Goal: Task Accomplishment & Management: Complete application form

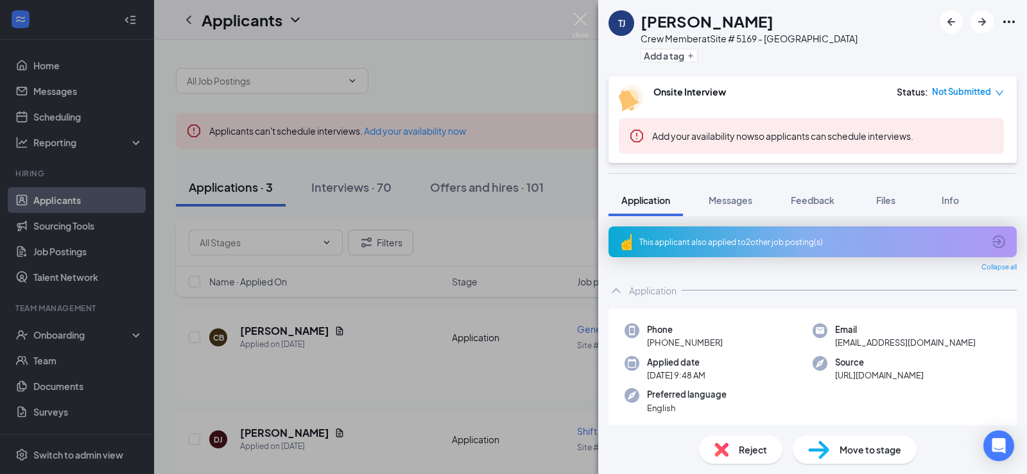
click at [482, 346] on div "[PERSON_NAME] Crew Member at Site # 5169 - [GEOGRAPHIC_DATA] Add a tag Onsite I…" at bounding box center [513, 237] width 1027 height 474
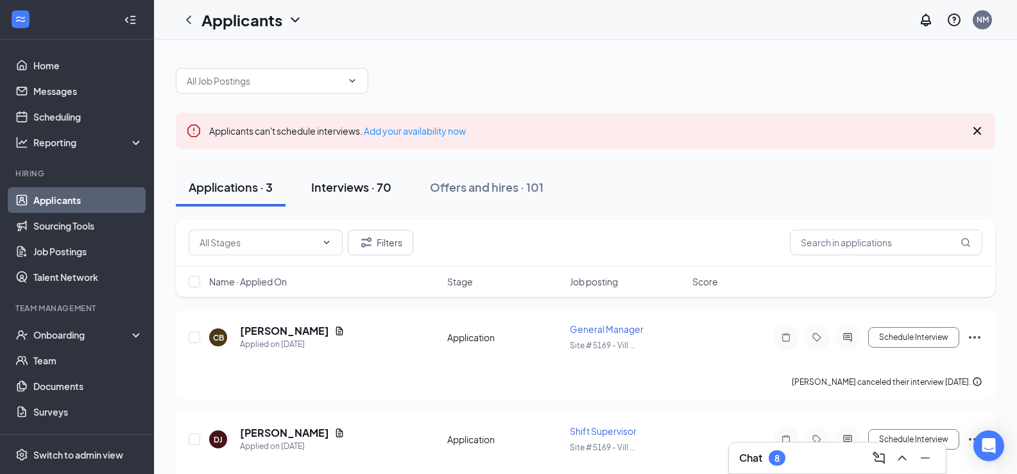
click at [357, 190] on div "Interviews · 70" at bounding box center [351, 187] width 80 height 16
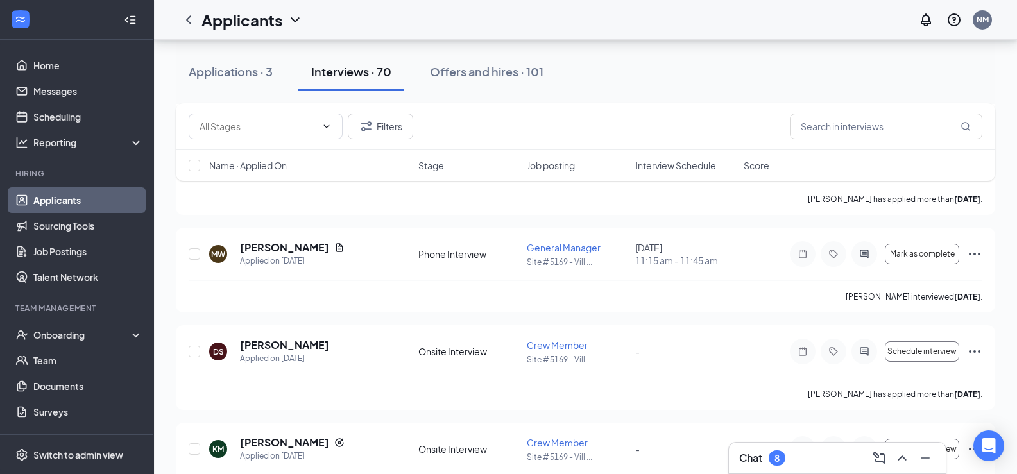
scroll to position [1861, 0]
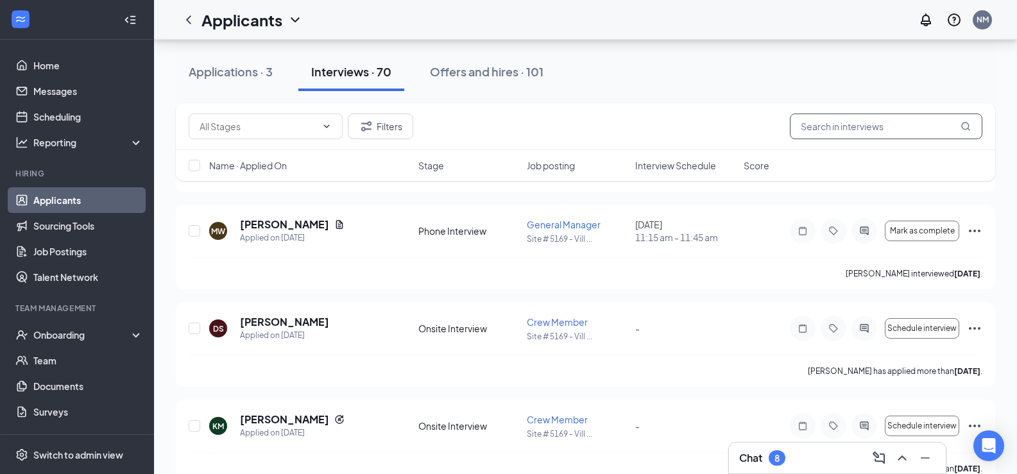
click at [827, 132] on input "text" at bounding box center [886, 127] width 193 height 26
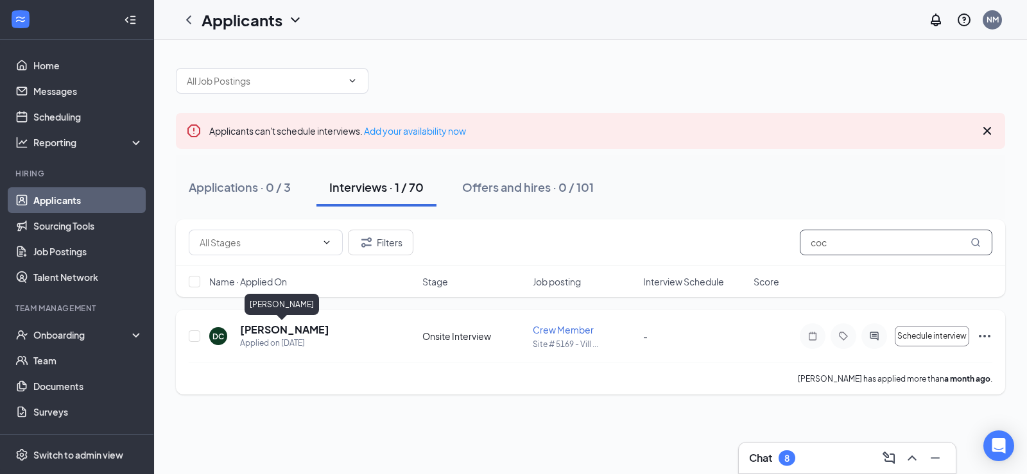
type input "coc"
click at [286, 334] on h5 "[PERSON_NAME]" at bounding box center [284, 330] width 89 height 14
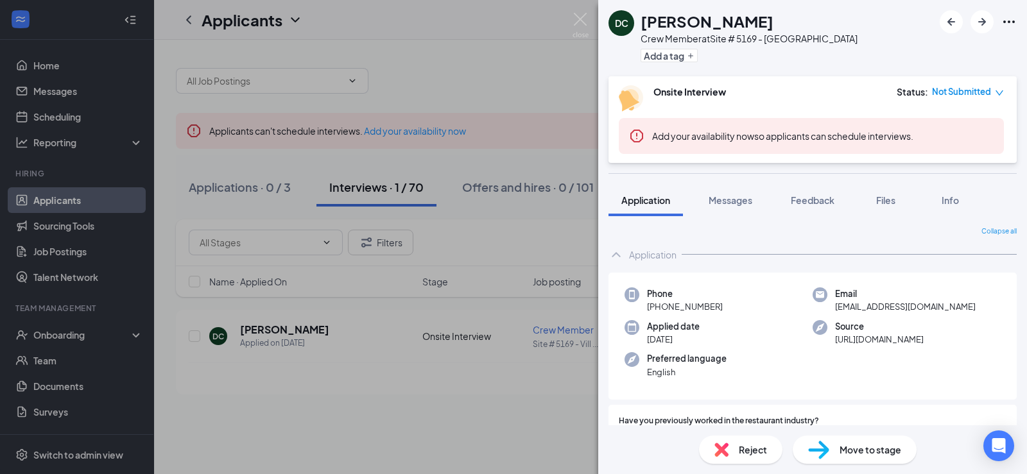
click at [873, 450] on span "Move to stage" at bounding box center [870, 450] width 62 height 14
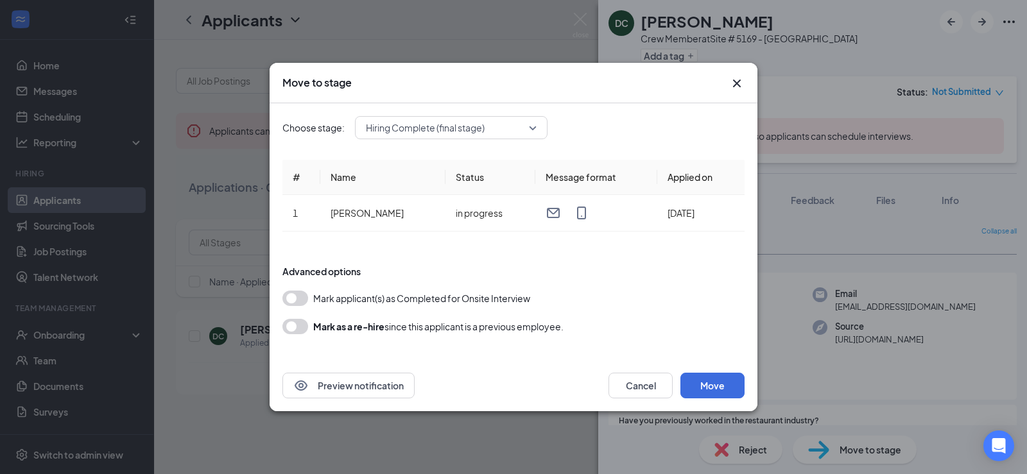
click at [786, 338] on div "Move to stage Choose stage: Hiring Complete (final stage) # Name Status Message…" at bounding box center [513, 237] width 1027 height 474
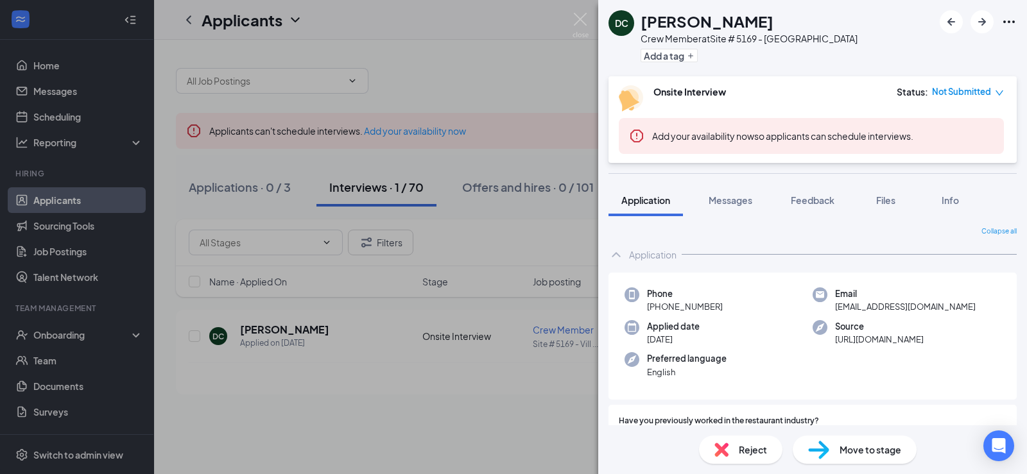
click at [869, 449] on span "Move to stage" at bounding box center [870, 450] width 62 height 14
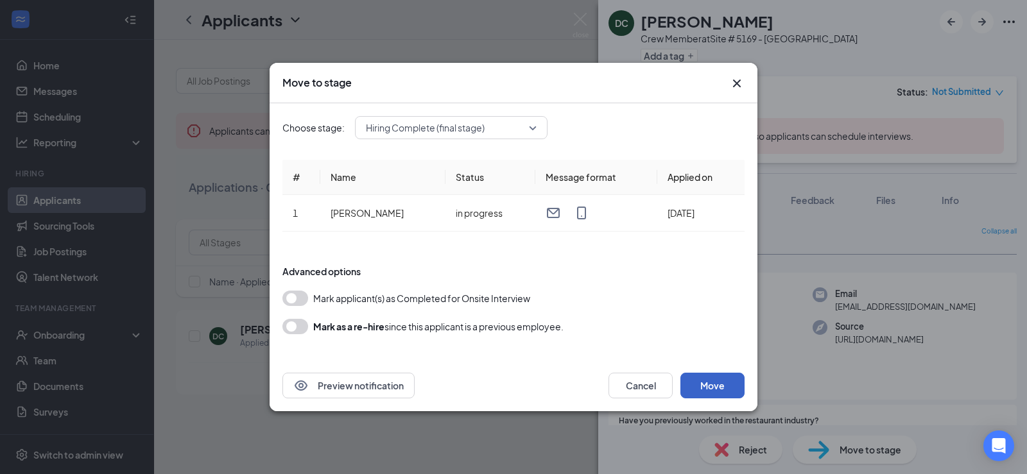
click at [718, 387] on button "Move" at bounding box center [712, 386] width 64 height 26
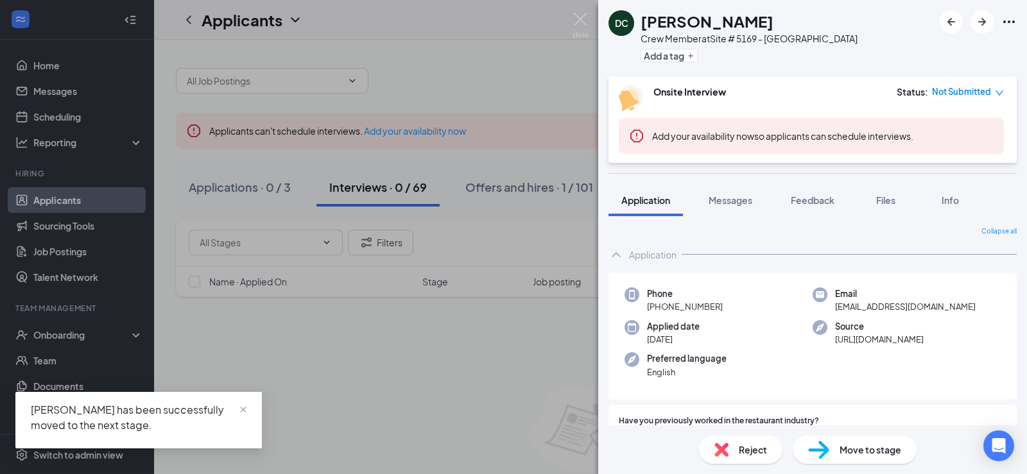
click at [319, 418] on div "DC [PERSON_NAME] Crew Member at Site # 5169 - [GEOGRAPHIC_DATA] Add a tag Onsit…" at bounding box center [513, 237] width 1027 height 474
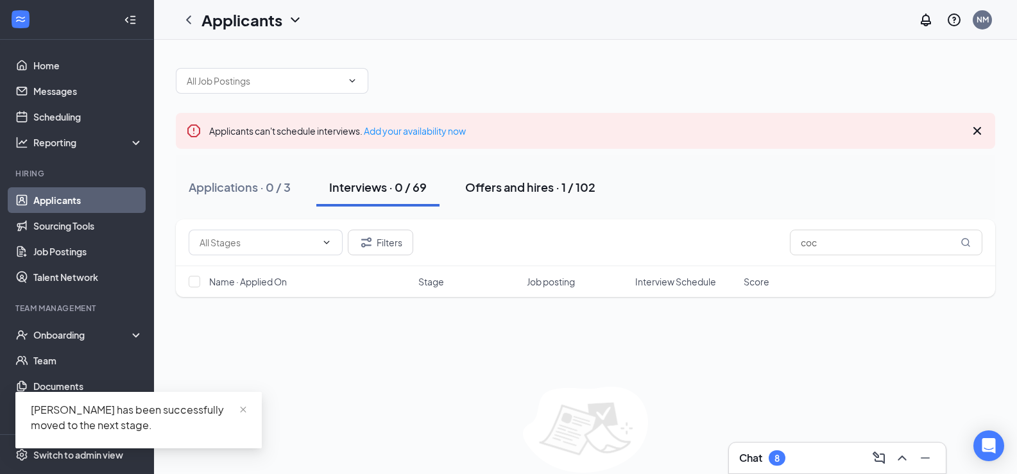
click at [499, 189] on div "Offers and hires · 1 / 102" at bounding box center [530, 187] width 130 height 16
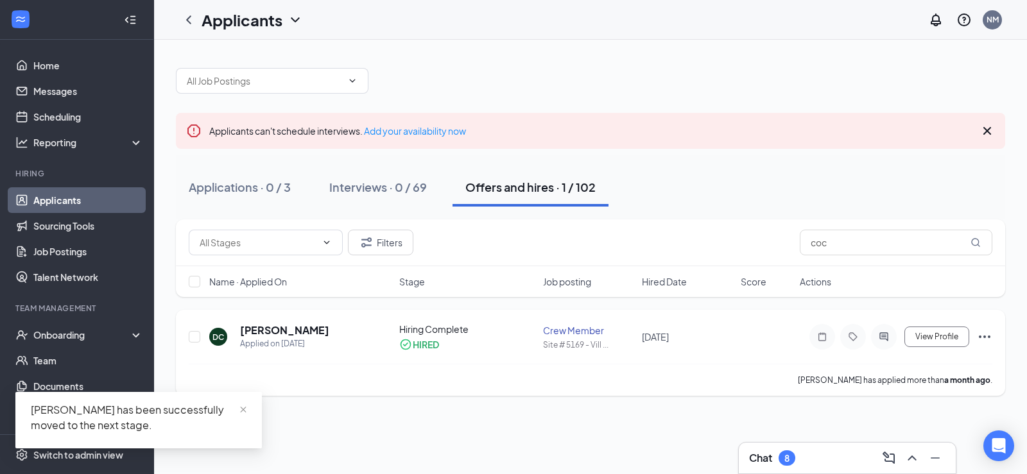
click at [985, 336] on icon "Ellipses" at bounding box center [984, 336] width 15 height 15
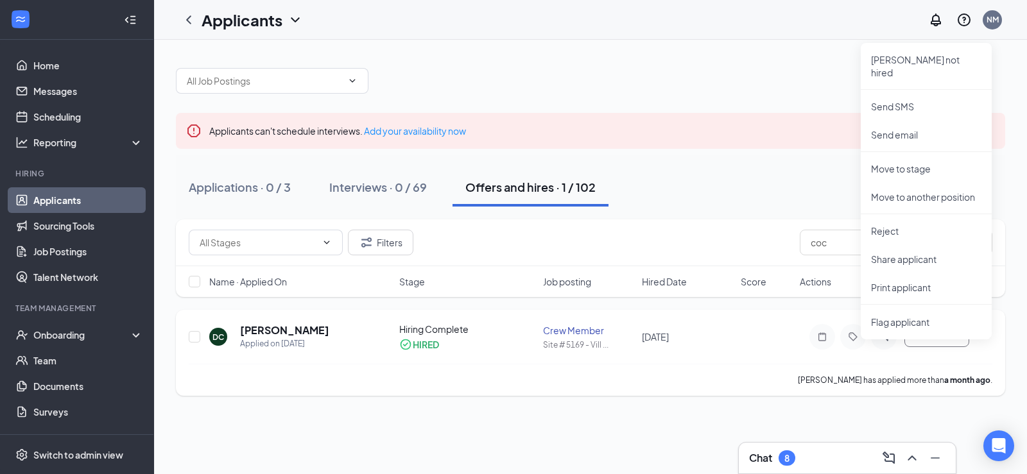
drag, startPoint x: 820, startPoint y: 374, endPoint x: 778, endPoint y: 376, distance: 41.2
click at [808, 373] on div "[PERSON_NAME] has applied more than a month ago ." at bounding box center [591, 380] width 804 height 32
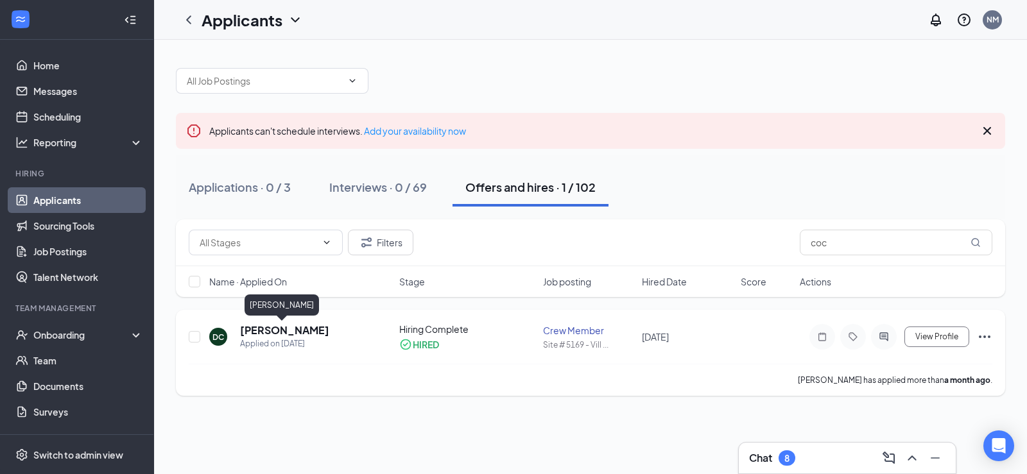
click at [282, 330] on h5 "[PERSON_NAME]" at bounding box center [284, 330] width 89 height 14
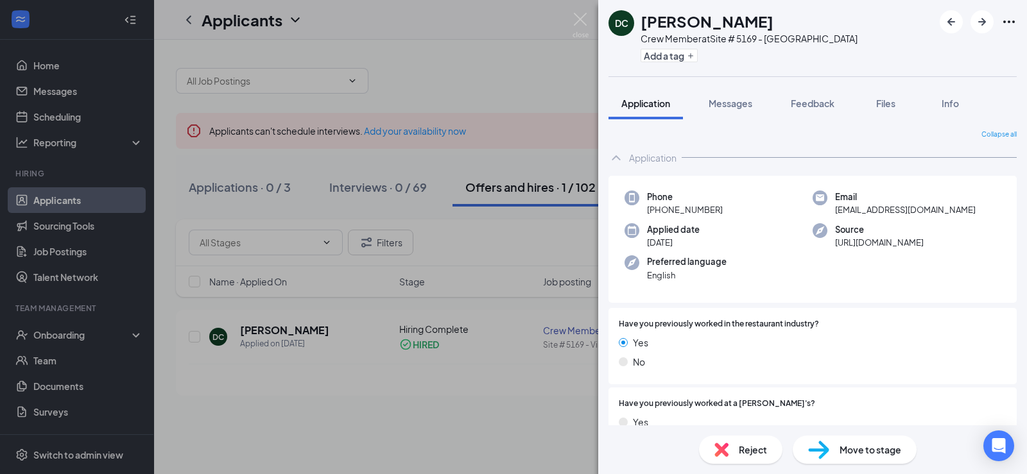
click at [826, 458] on img at bounding box center [818, 450] width 21 height 19
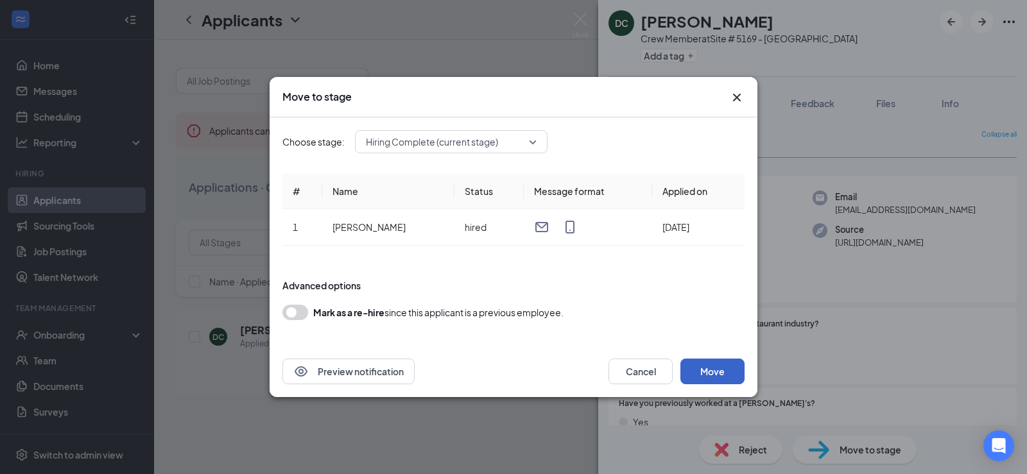
click at [697, 378] on button "Move" at bounding box center [712, 372] width 64 height 26
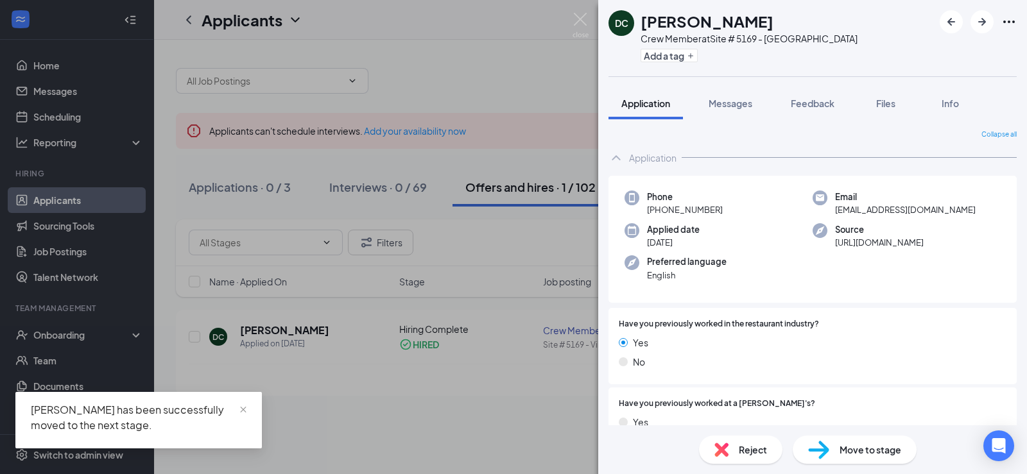
click at [440, 431] on div "DC [PERSON_NAME] Crew Member at Site # 5169 - [GEOGRAPHIC_DATA] Add a tag Appli…" at bounding box center [513, 237] width 1027 height 474
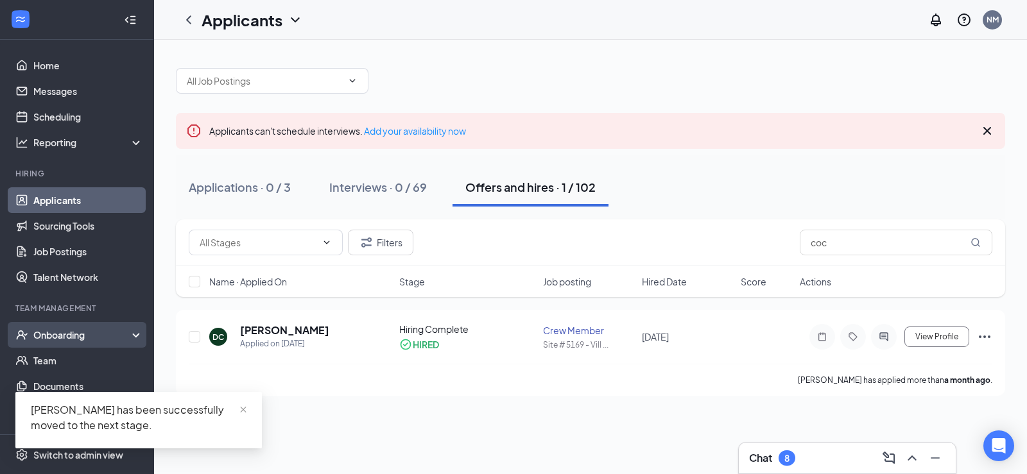
click at [46, 329] on div "Onboarding" at bounding box center [82, 335] width 99 height 13
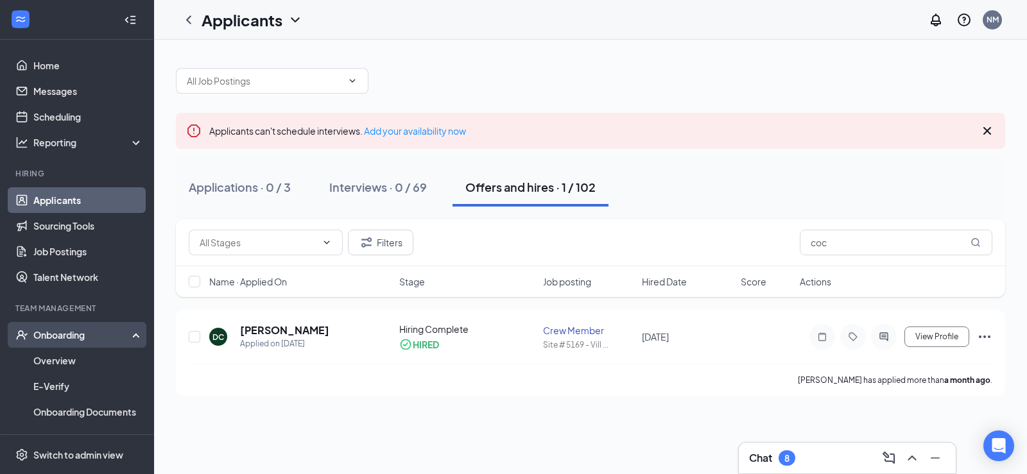
click at [58, 339] on div "Onboarding" at bounding box center [82, 335] width 99 height 13
click at [62, 357] on link "Overview" at bounding box center [88, 361] width 110 height 26
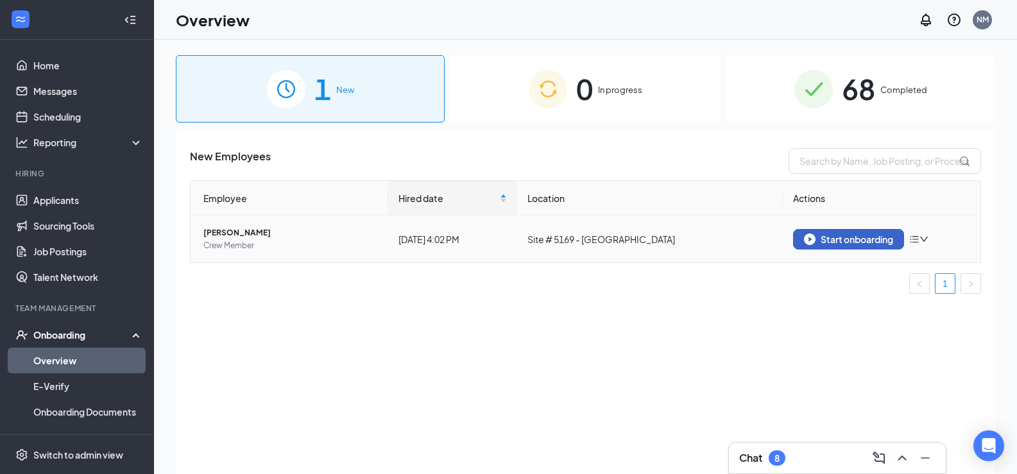
click at [852, 239] on div "Start onboarding" at bounding box center [848, 240] width 89 height 12
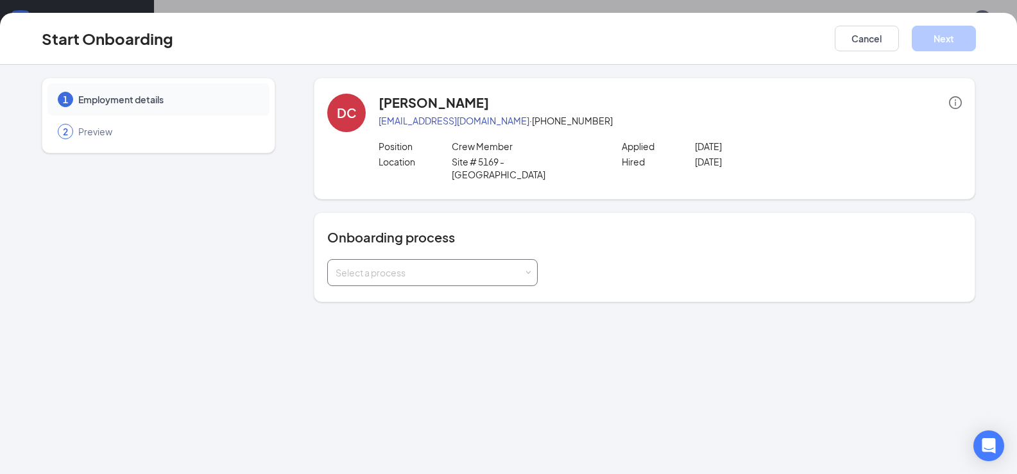
click at [524, 264] on div "Select a process" at bounding box center [433, 273] width 194 height 26
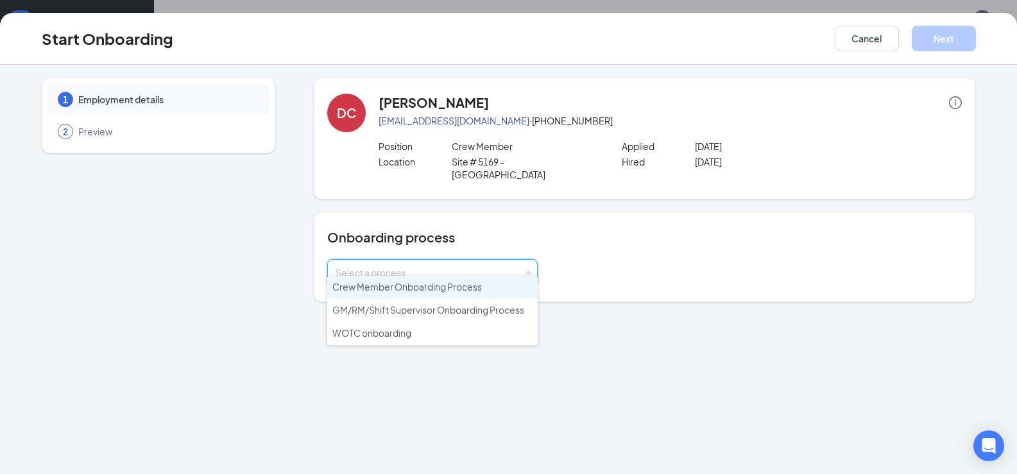
click at [496, 288] on li "Crew Member Onboarding Process" at bounding box center [432, 287] width 211 height 23
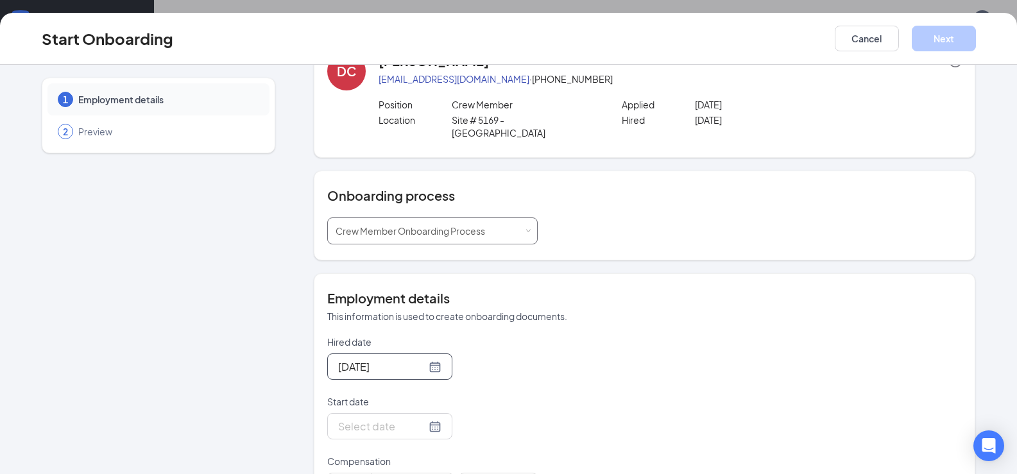
scroll to position [64, 0]
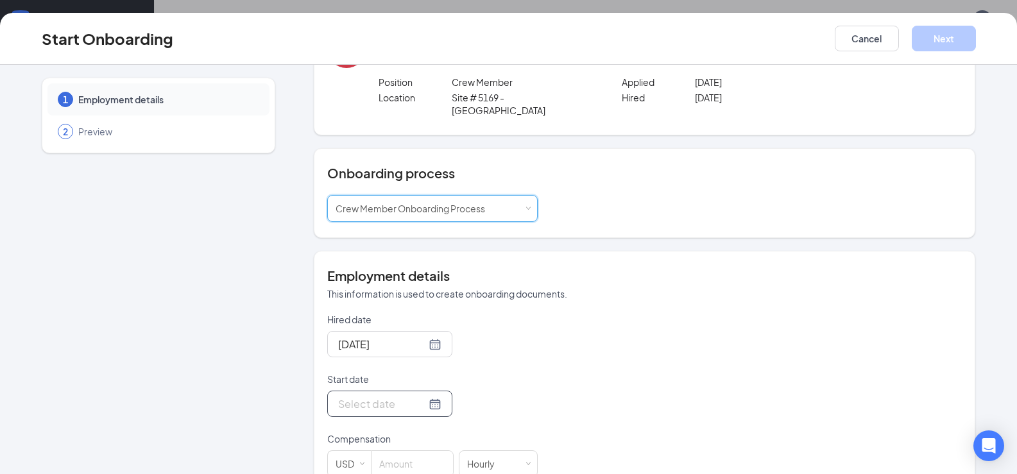
click at [400, 396] on input "Start date" at bounding box center [382, 404] width 88 height 16
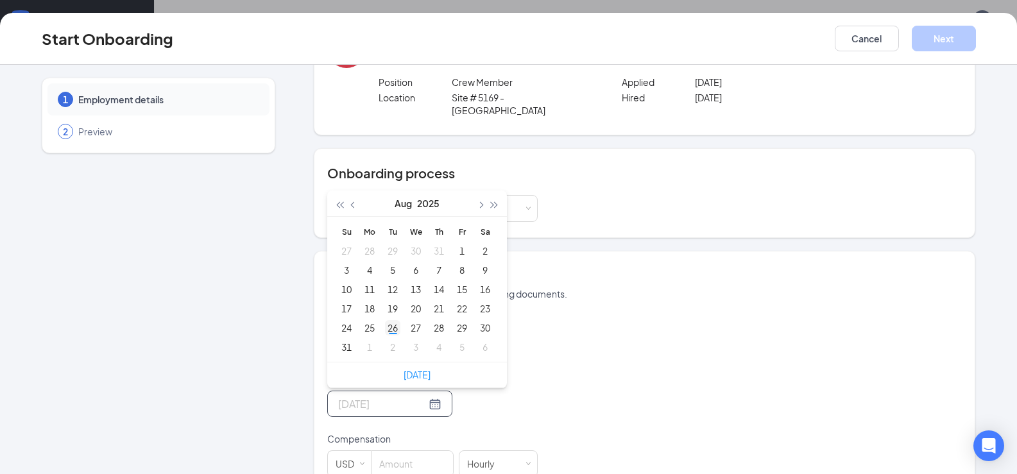
type input "[DATE]"
click at [385, 320] on div "26" at bounding box center [392, 327] width 15 height 15
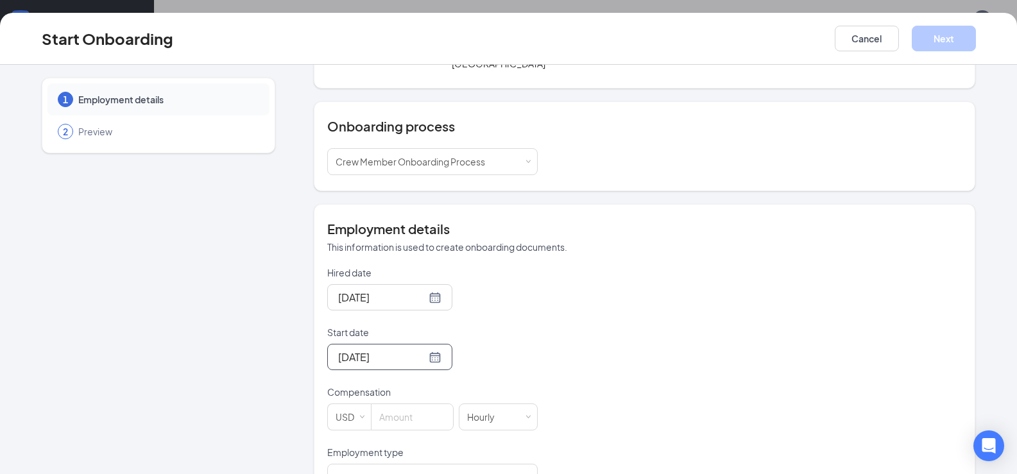
scroll to position [193, 0]
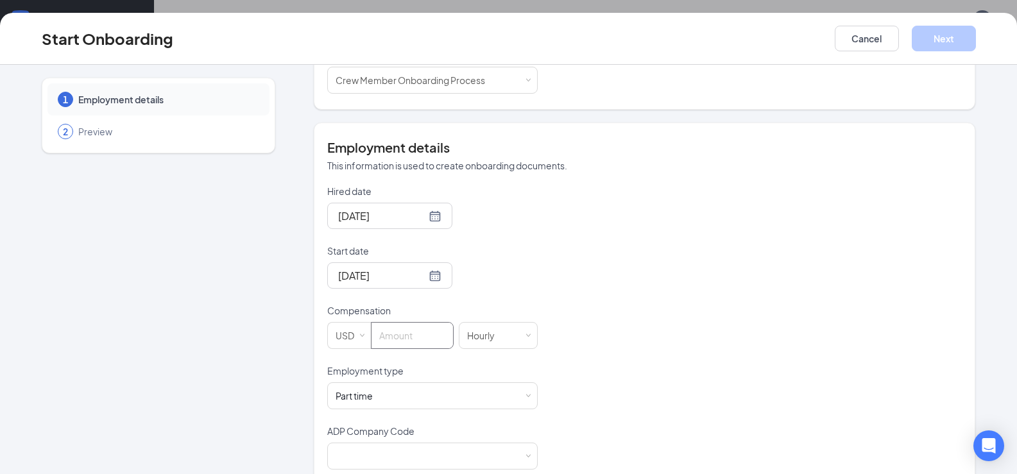
drag, startPoint x: 412, startPoint y: 321, endPoint x: 469, endPoint y: 228, distance: 108.3
click at [454, 253] on form "Hired date [DATE] Start date [DATE] [DATE] Su Mo Tu We Th Fr Sa 27 28 29 30 31 …" at bounding box center [432, 327] width 211 height 285
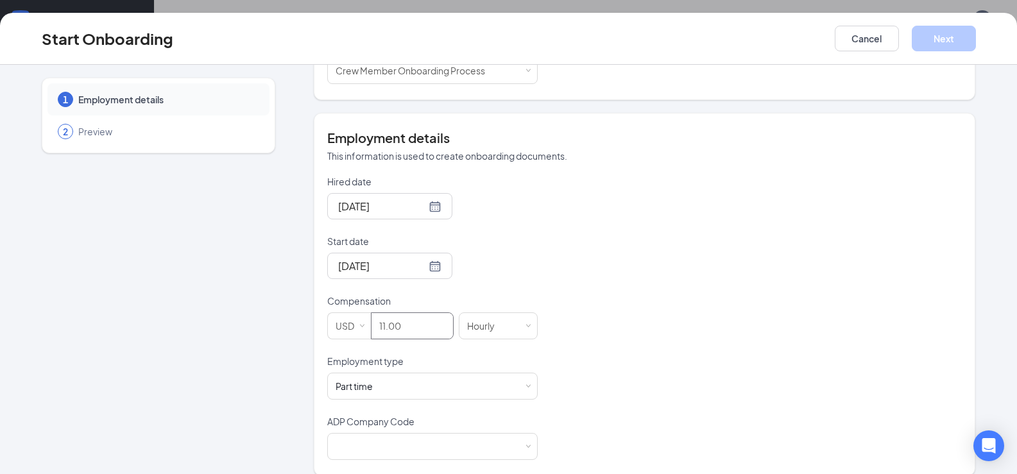
scroll to position [204, 0]
type input "11"
click at [514, 434] on div at bounding box center [433, 445] width 194 height 26
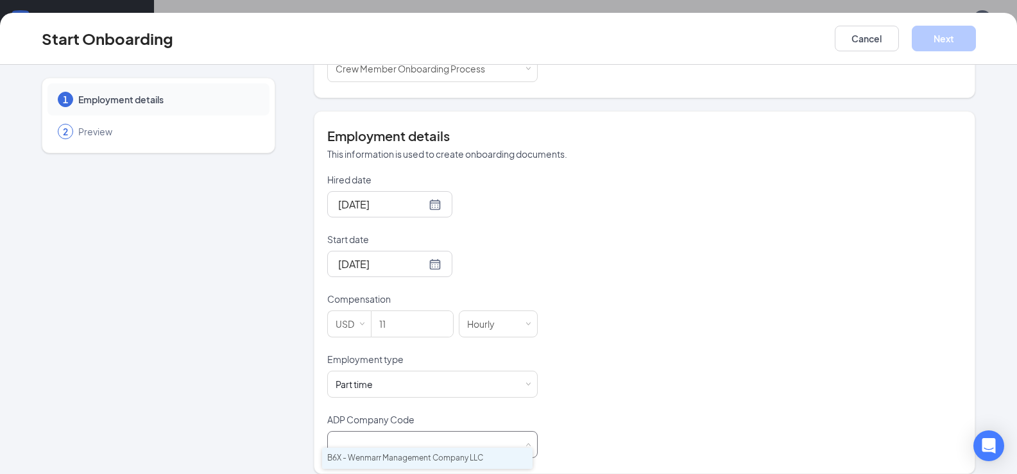
click at [481, 464] on li "B6X - Wenmarr Management Company LLC" at bounding box center [427, 458] width 211 height 21
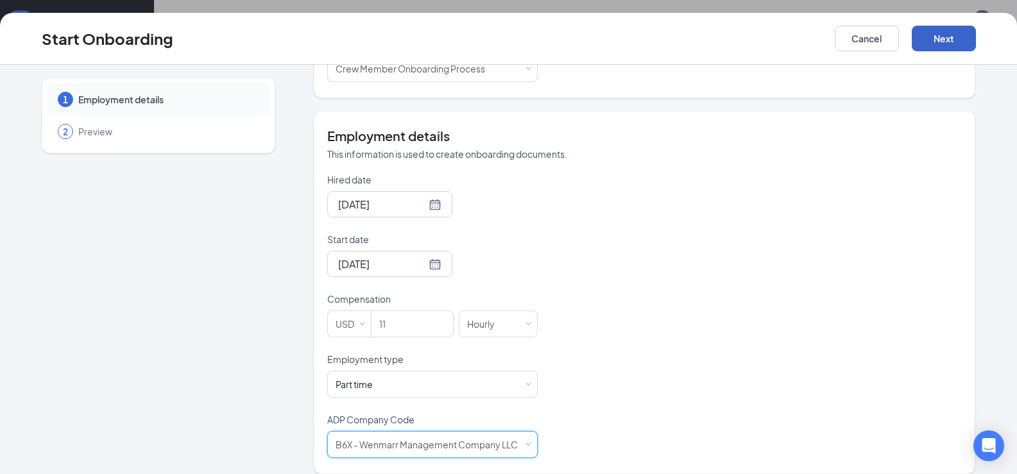
click at [943, 31] on button "Next" at bounding box center [944, 39] width 64 height 26
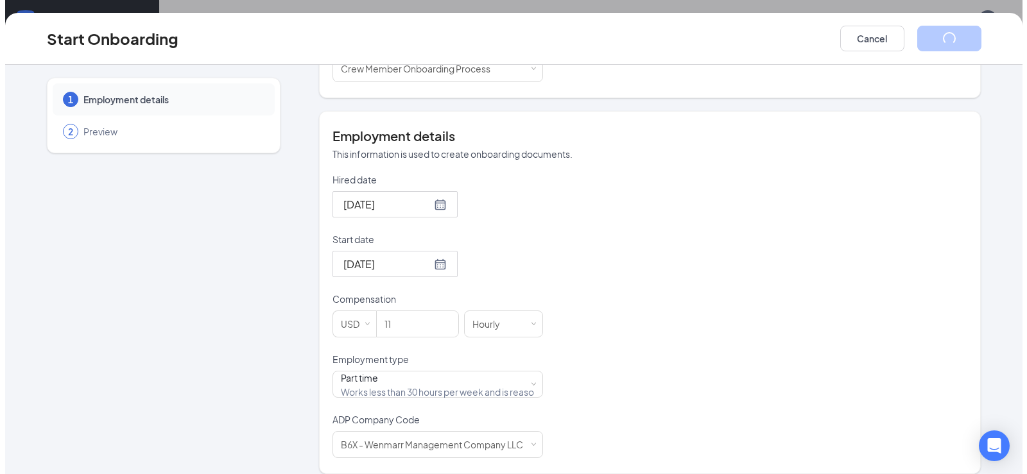
scroll to position [0, 0]
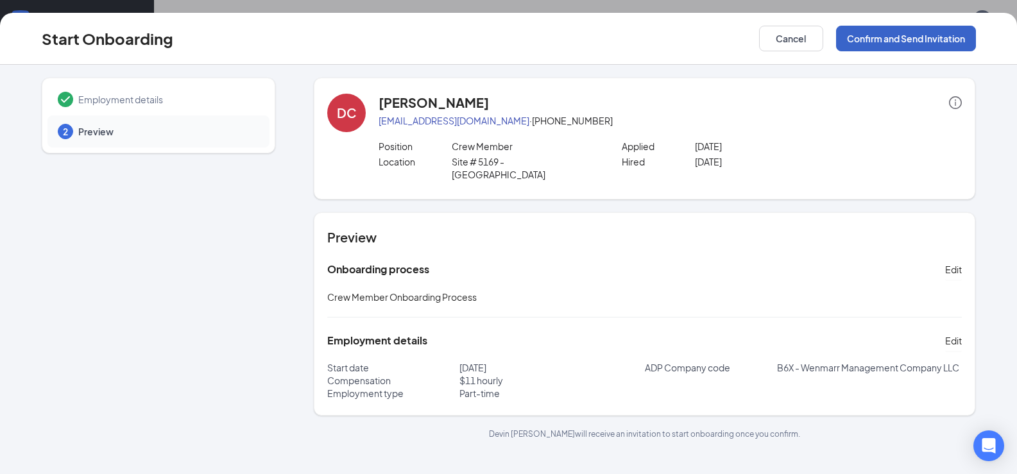
click at [928, 33] on button "Confirm and Send Invitation" at bounding box center [906, 39] width 140 height 26
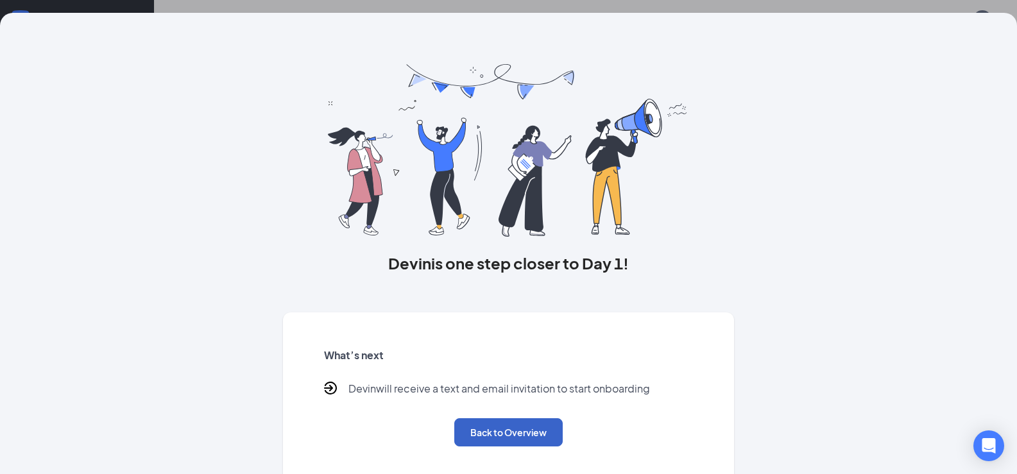
click at [506, 434] on button "Back to Overview" at bounding box center [508, 432] width 108 height 28
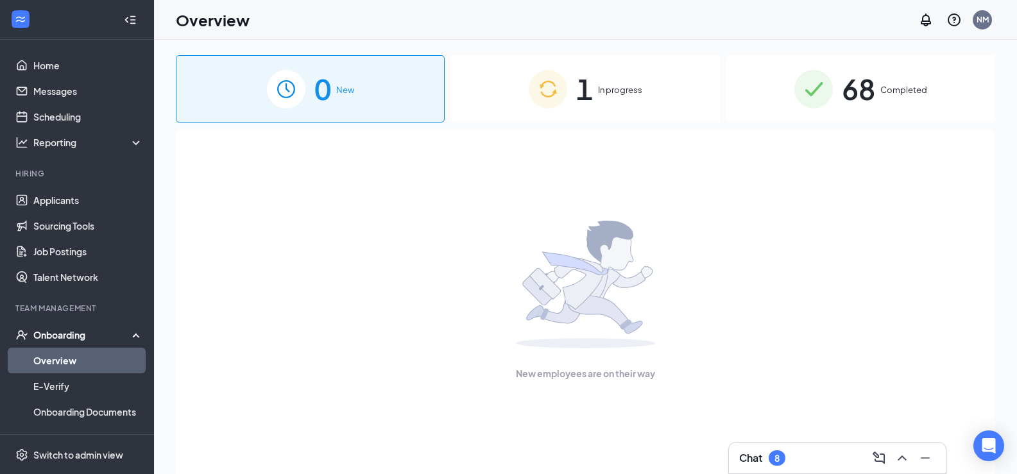
click at [598, 105] on div "1 In progress" at bounding box center [585, 88] width 269 height 67
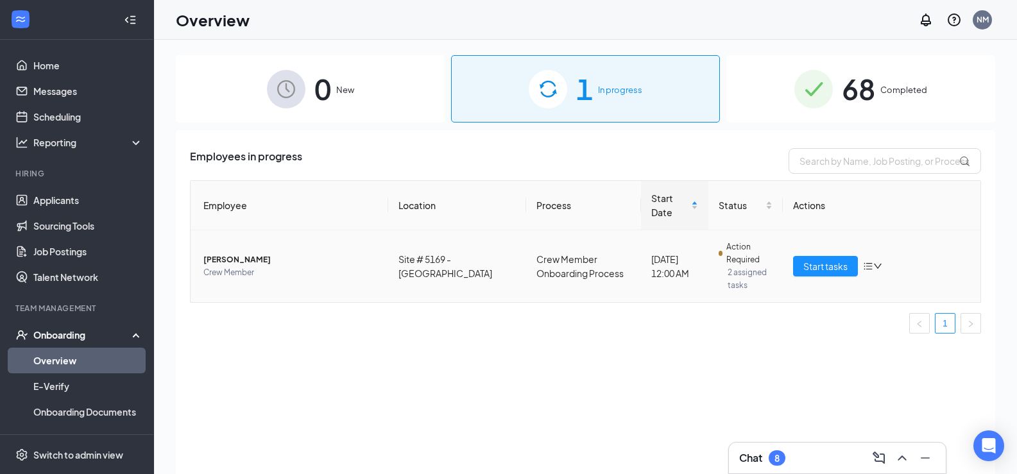
click at [245, 254] on span "[PERSON_NAME]" at bounding box center [290, 260] width 175 height 13
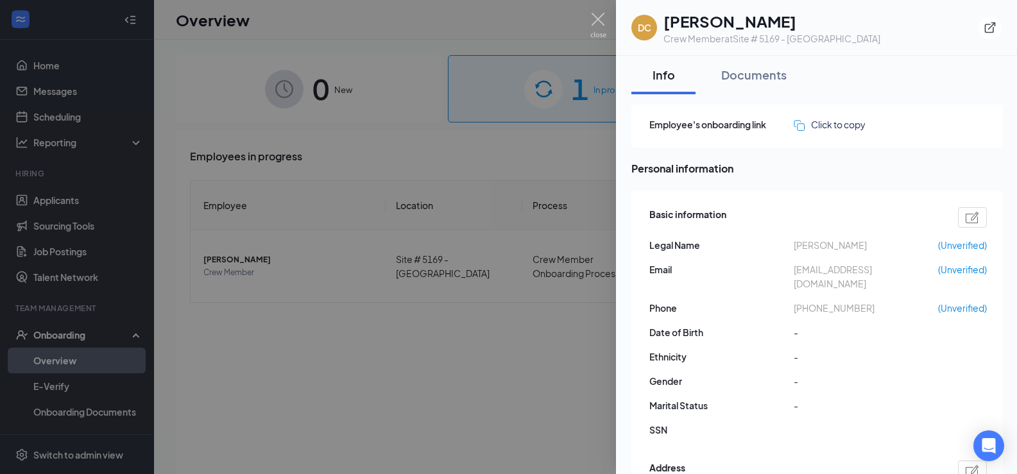
click at [455, 347] on div at bounding box center [508, 237] width 1017 height 474
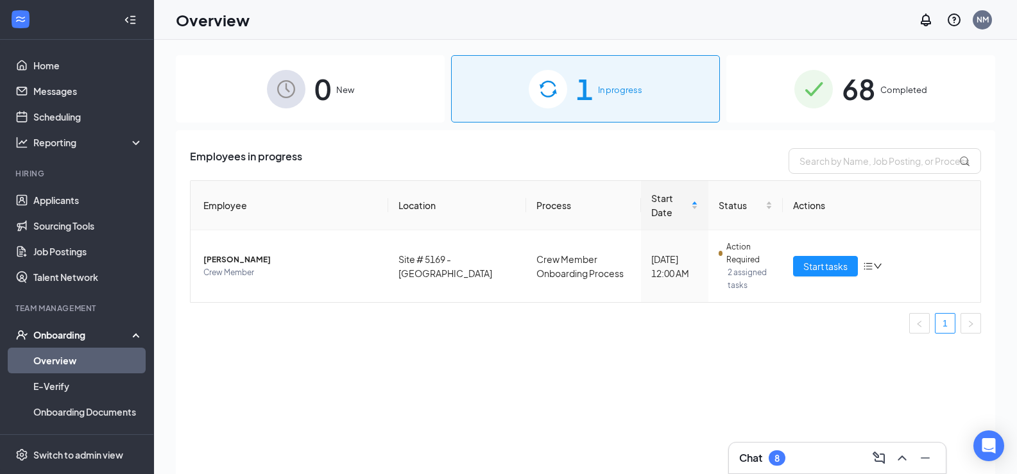
click at [62, 334] on div "Onboarding" at bounding box center [82, 335] width 99 height 13
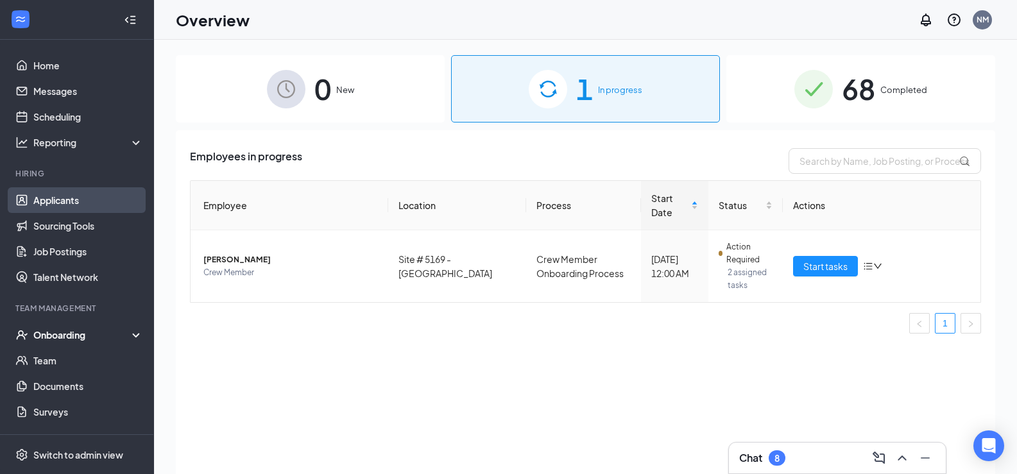
click at [65, 194] on link "Applicants" at bounding box center [88, 200] width 110 height 26
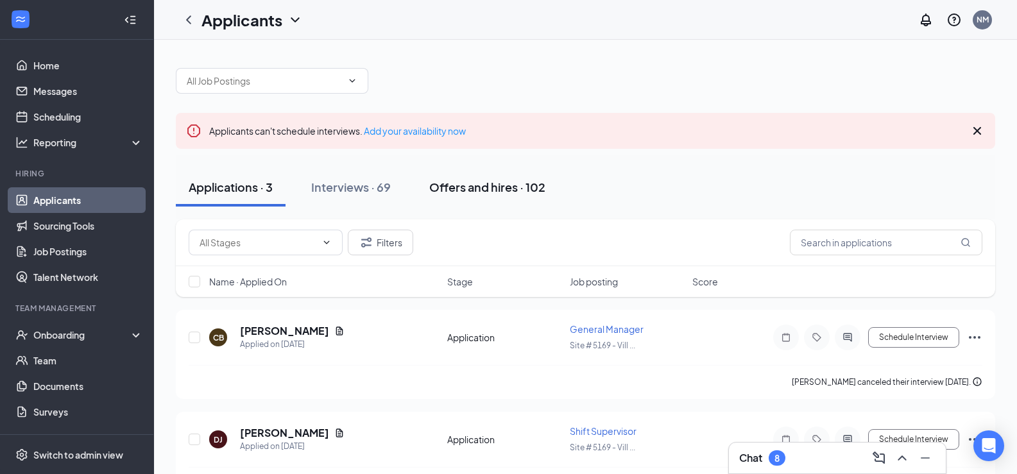
click at [485, 190] on div "Offers and hires · 102" at bounding box center [487, 187] width 116 height 16
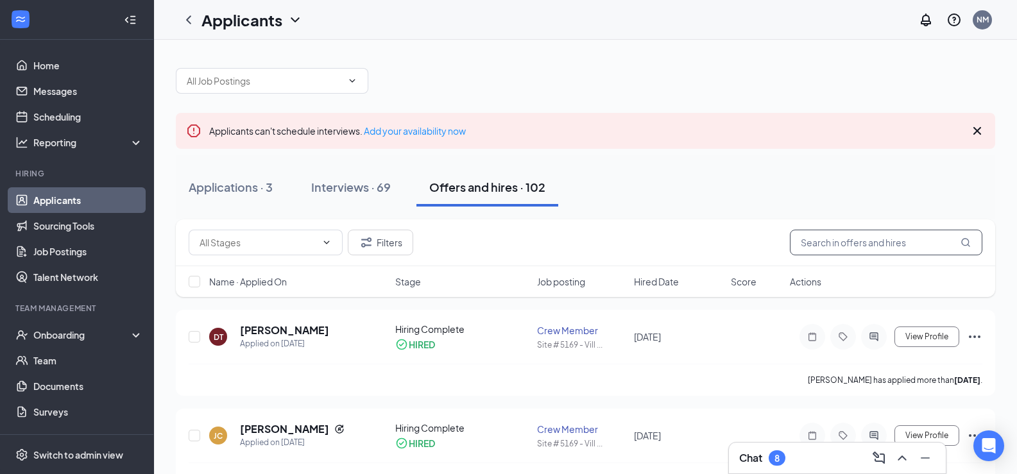
click at [800, 239] on input "text" at bounding box center [886, 243] width 193 height 26
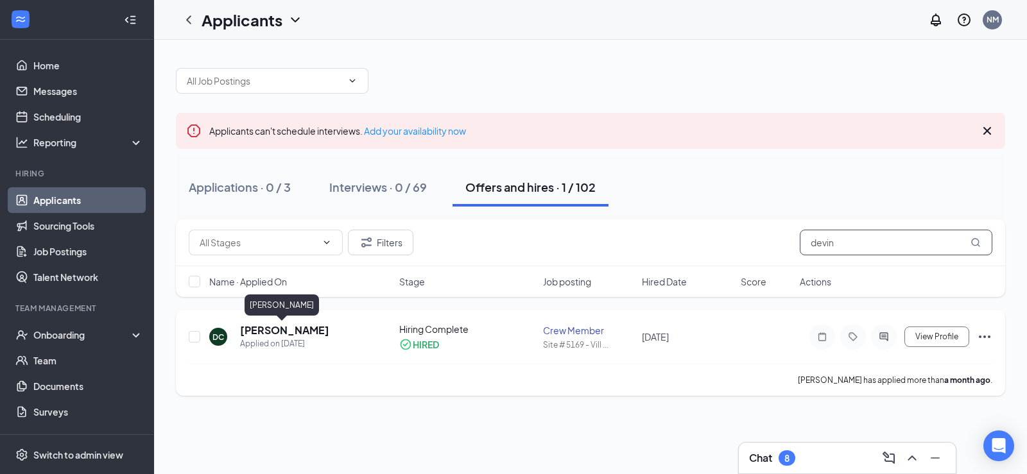
type input "devin"
click at [283, 336] on h5 "[PERSON_NAME]" at bounding box center [284, 330] width 89 height 14
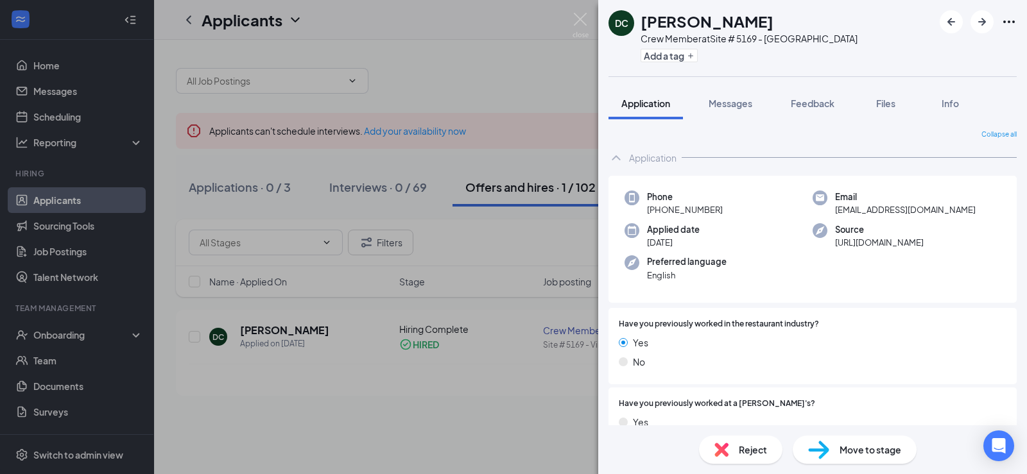
click at [57, 337] on div "DC [PERSON_NAME] Crew Member at Site # 5169 - [GEOGRAPHIC_DATA] Add a tag Appli…" at bounding box center [513, 237] width 1027 height 474
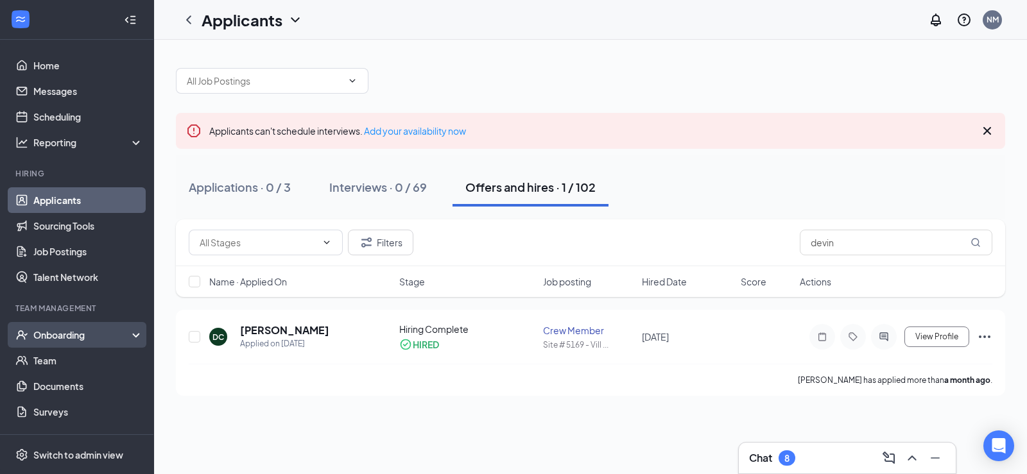
click at [69, 332] on div "Onboarding" at bounding box center [82, 335] width 99 height 13
click at [50, 361] on link "Overview" at bounding box center [88, 361] width 110 height 26
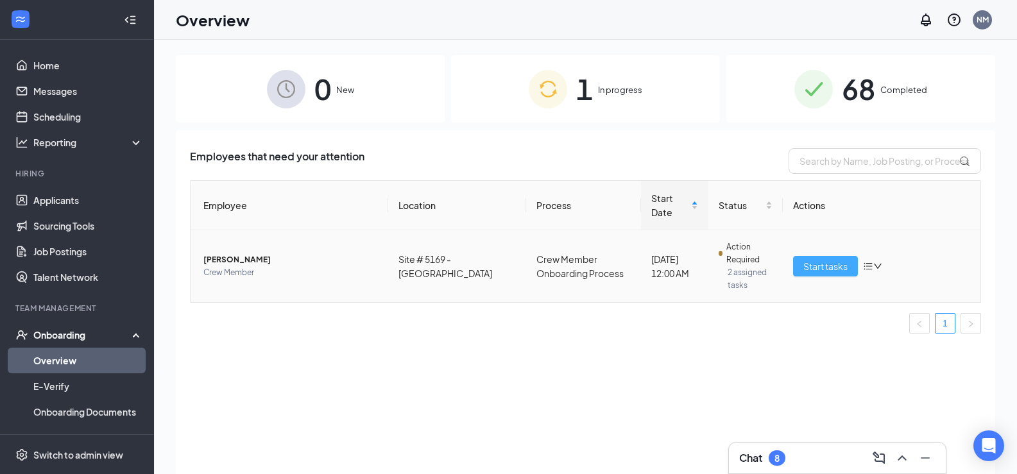
click at [809, 259] on span "Start tasks" at bounding box center [826, 266] width 44 height 14
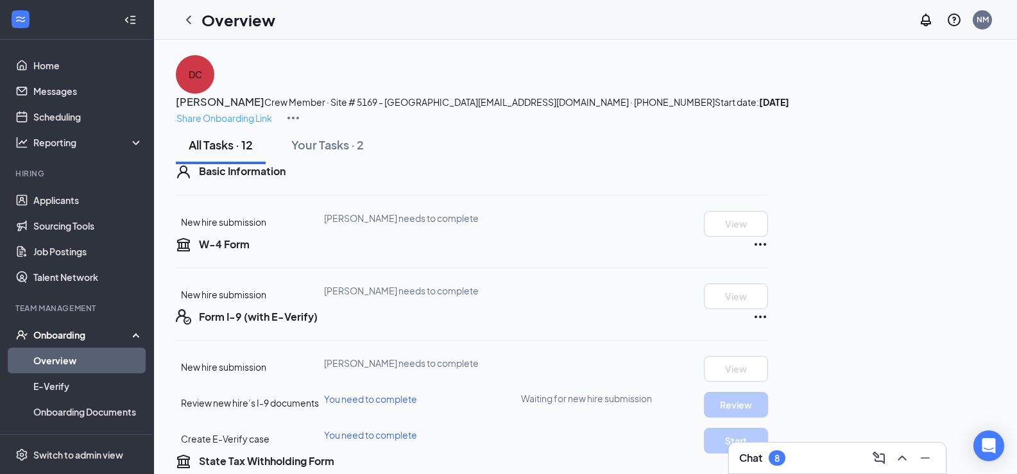
click at [272, 111] on p "Share Onboarding Link" at bounding box center [224, 118] width 96 height 14
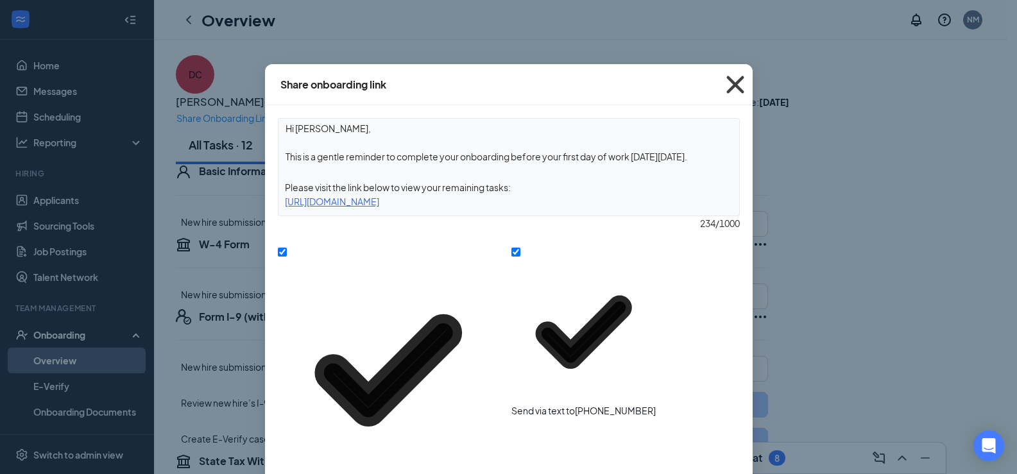
click at [730, 82] on icon "Cross" at bounding box center [735, 84] width 35 height 35
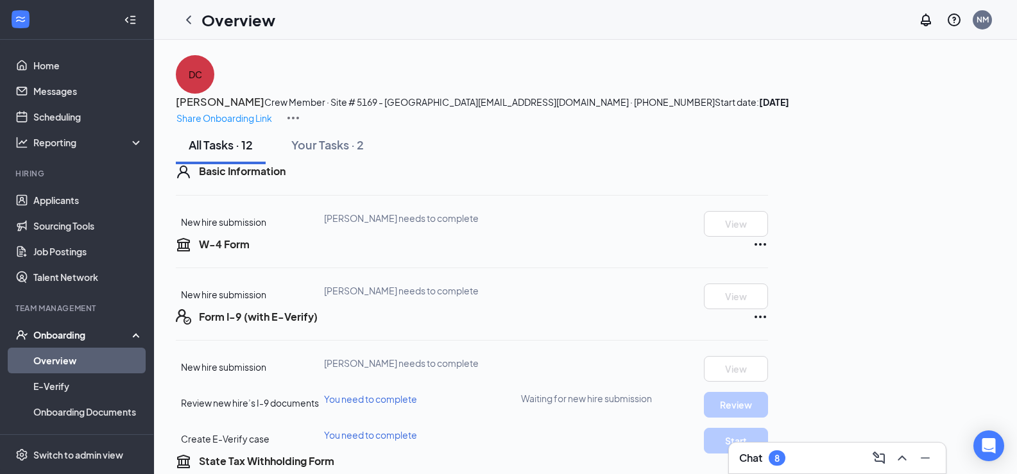
click at [301, 110] on img at bounding box center [293, 117] width 15 height 15
click at [968, 103] on span "View details" at bounding box center [962, 106] width 50 height 14
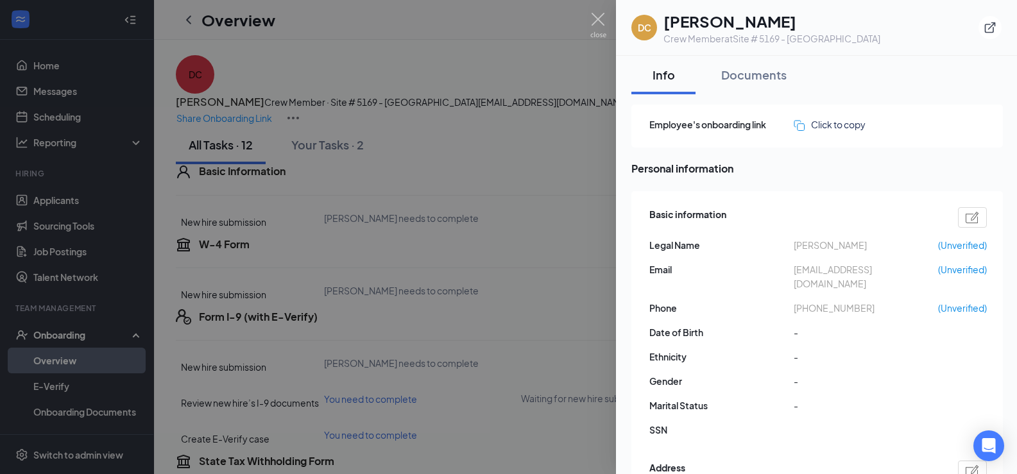
click at [826, 301] on span "[PHONE_NUMBER]" at bounding box center [866, 308] width 144 height 14
click at [969, 225] on div at bounding box center [972, 217] width 29 height 21
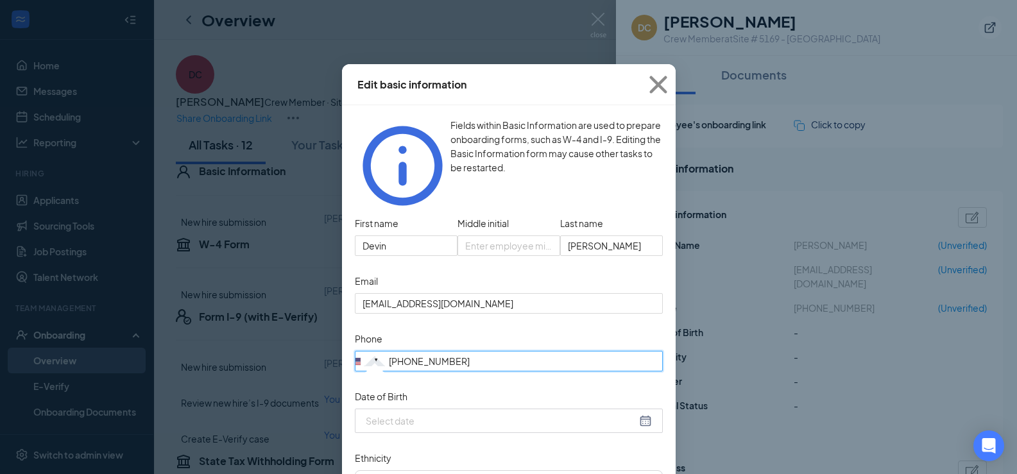
click at [470, 351] on input "[PHONE_NUMBER]" at bounding box center [509, 361] width 308 height 21
type input "[PHONE_NUMBER]"
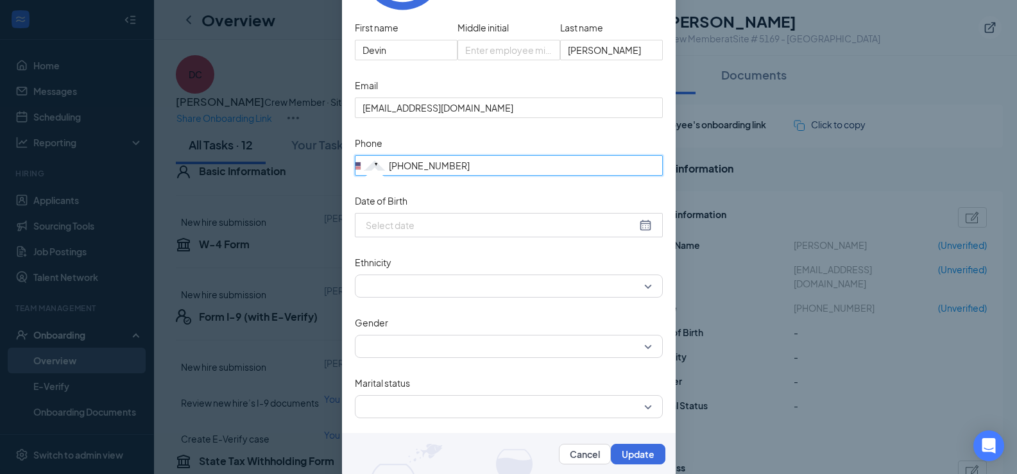
scroll to position [198, 0]
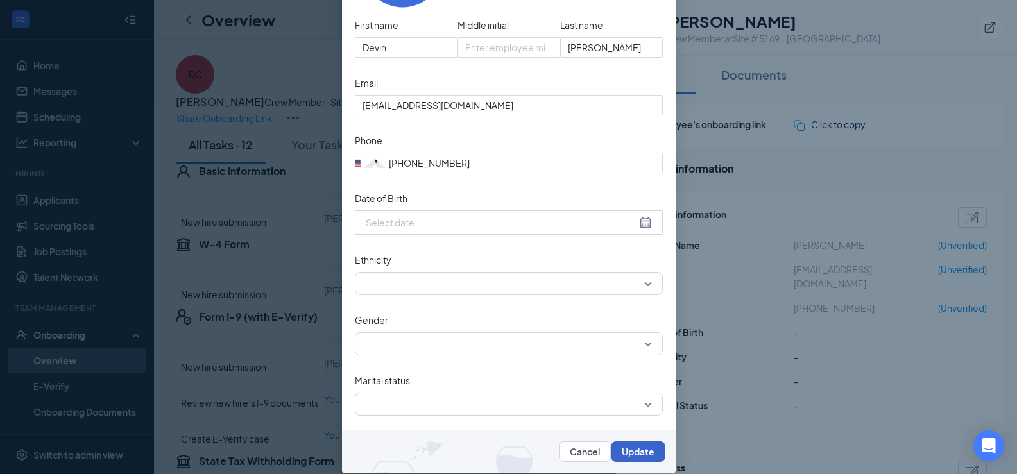
click at [637, 442] on button "Update" at bounding box center [638, 452] width 55 height 21
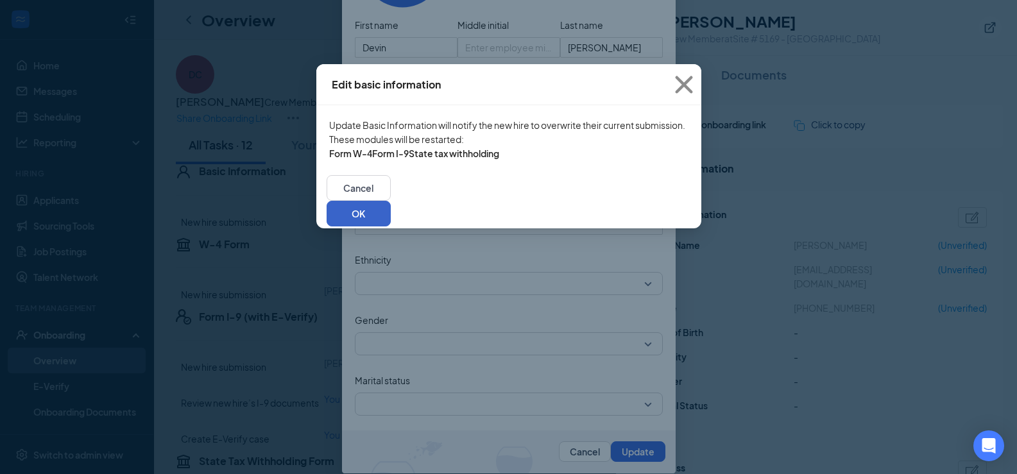
click at [391, 227] on button "OK" at bounding box center [359, 214] width 64 height 26
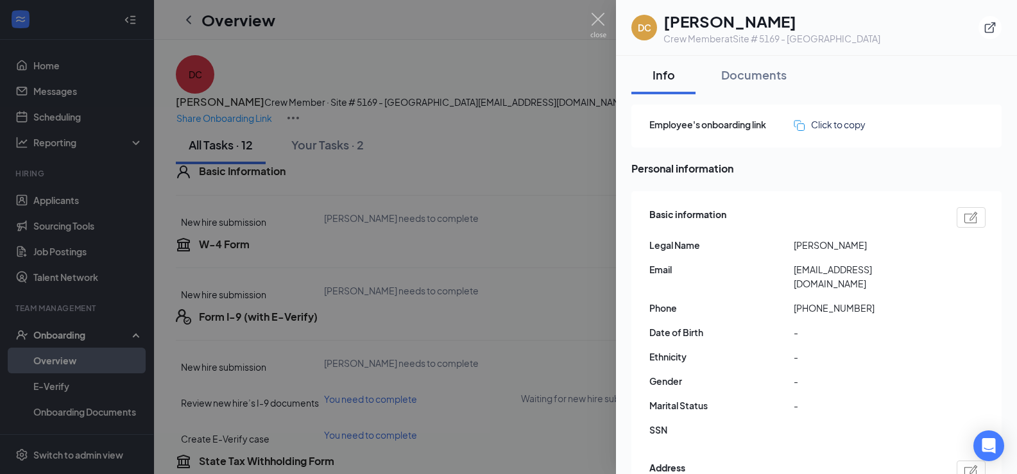
click at [641, 434] on div "Basic information Legal Name [PERSON_NAME] Email [EMAIL_ADDRESS][DOMAIN_NAME] P…" at bounding box center [817, 432] width 370 height 483
click at [561, 404] on div at bounding box center [508, 237] width 1017 height 474
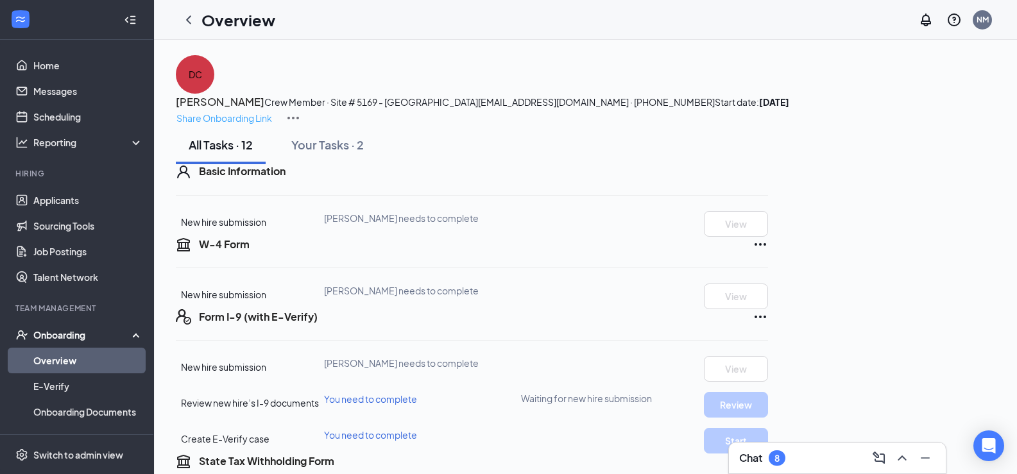
click at [272, 111] on p "Share Onboarding Link" at bounding box center [224, 118] width 96 height 14
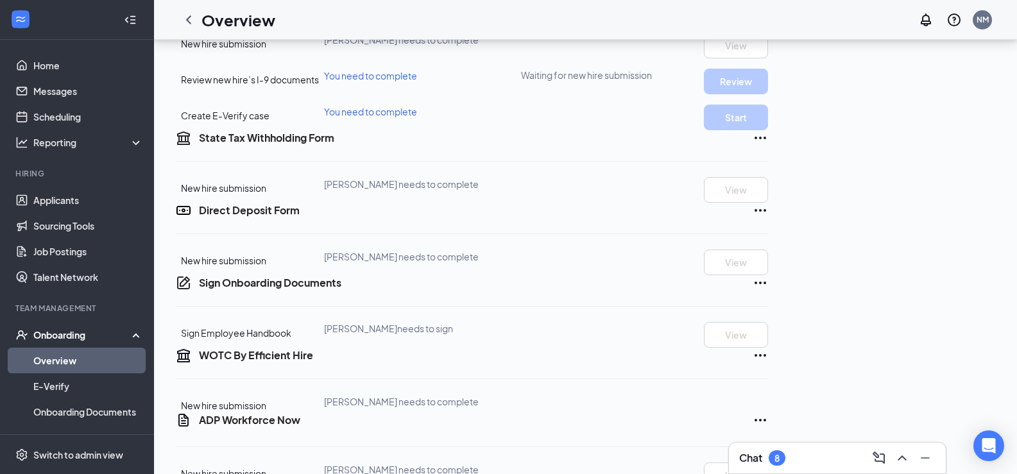
scroll to position [321, 0]
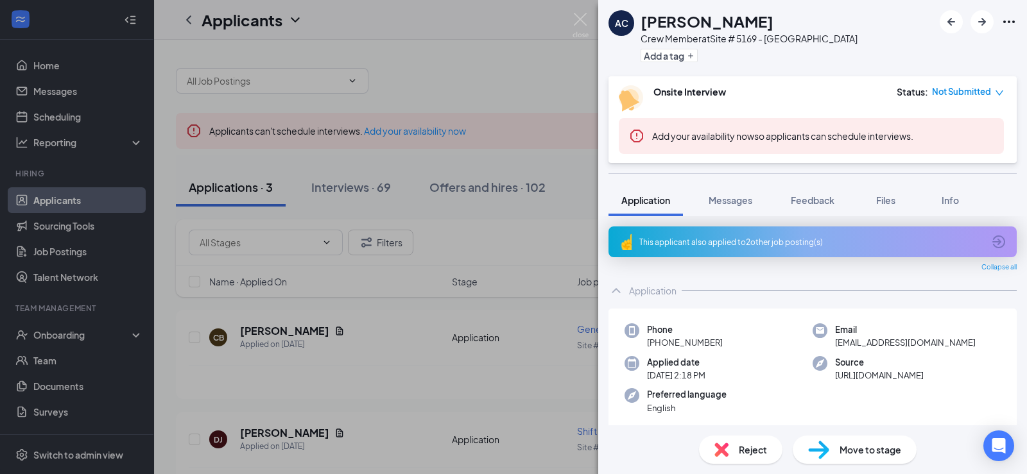
click at [422, 307] on div "AC Alexis Clayton Crew Member at Site # 5169 - Villa Rica Add a tag Onsite Inte…" at bounding box center [513, 237] width 1027 height 474
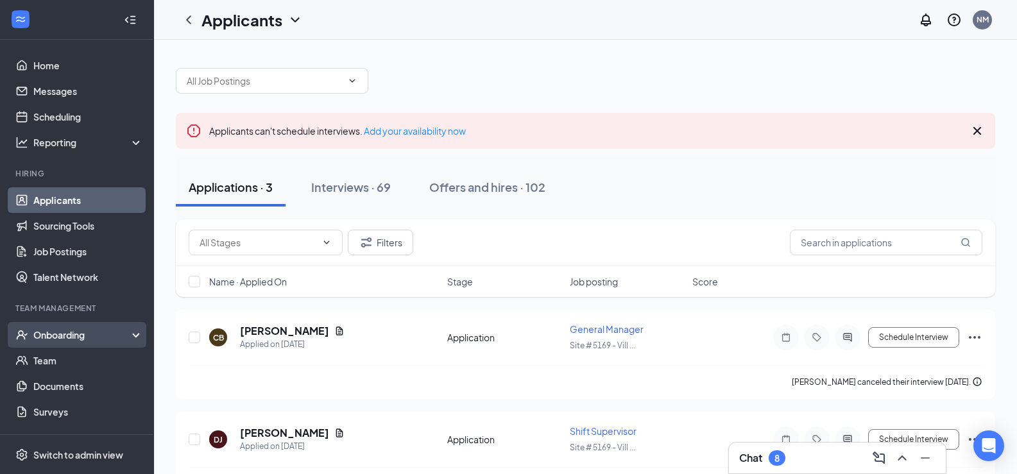
click at [62, 329] on div "Onboarding" at bounding box center [82, 335] width 99 height 13
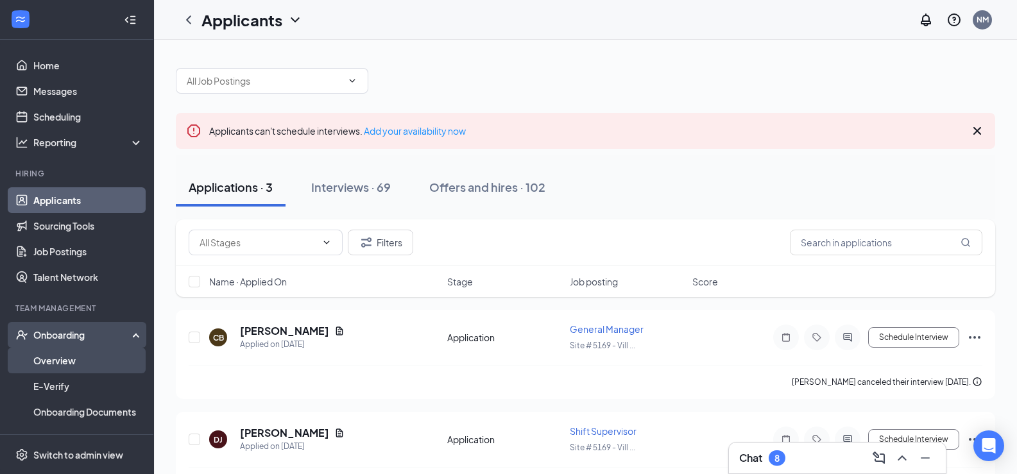
click at [79, 363] on link "Overview" at bounding box center [88, 361] width 110 height 26
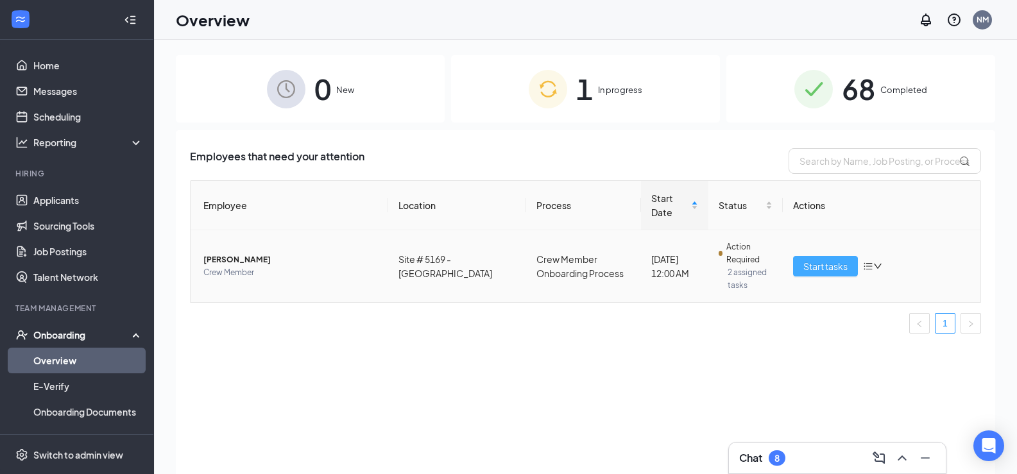
click at [823, 259] on span "Start tasks" at bounding box center [826, 266] width 44 height 14
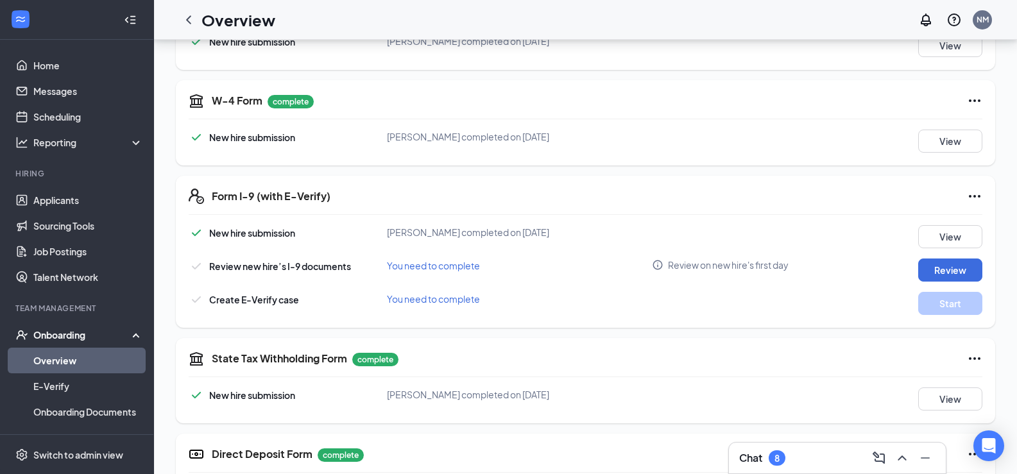
scroll to position [257, 0]
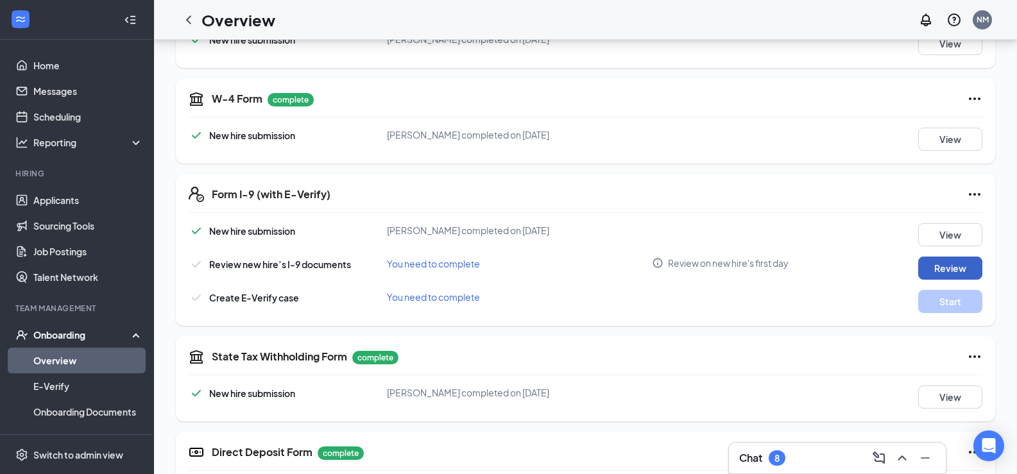
click at [954, 264] on button "Review" at bounding box center [950, 268] width 64 height 23
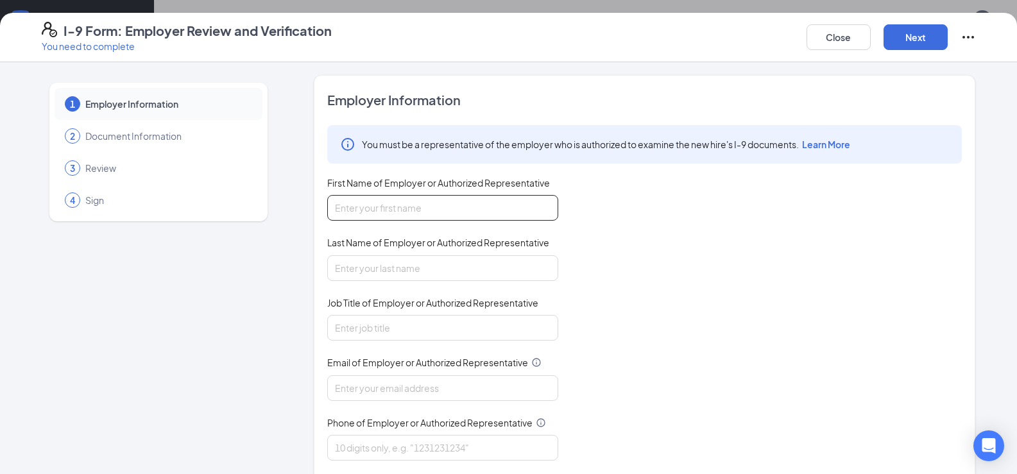
click at [479, 213] on input "First Name of Employer or Authorized Representative" at bounding box center [442, 208] width 231 height 26
type input "Natasha"
type input "Martin"
click at [354, 324] on input "Job Title of Employer or Authorized Representative" at bounding box center [442, 328] width 231 height 26
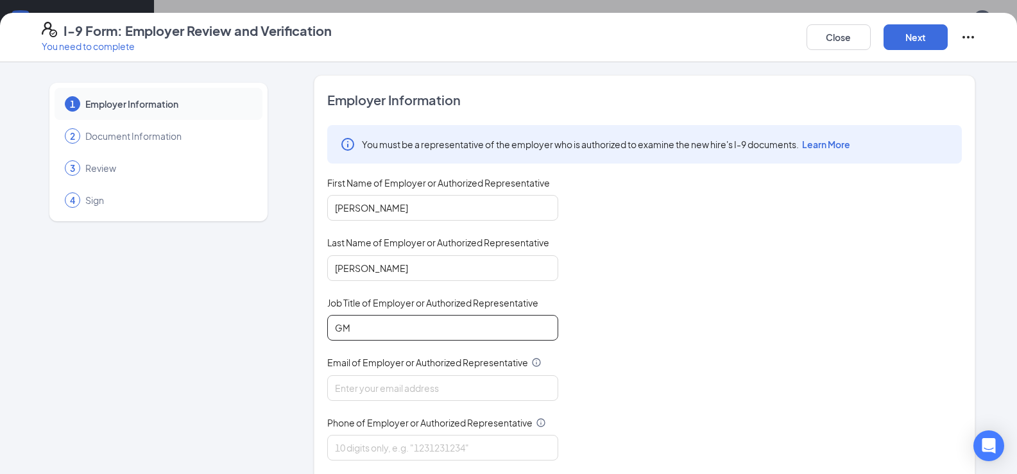
type input "GM"
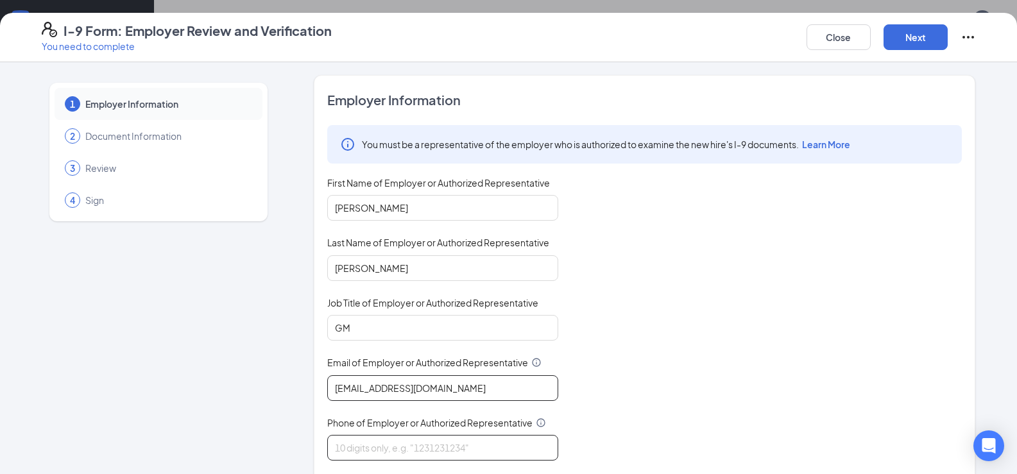
type input "villarica@wenmarr.com"
click at [413, 450] on input "Phone of Employer or Authorized Representative" at bounding box center [442, 448] width 231 height 26
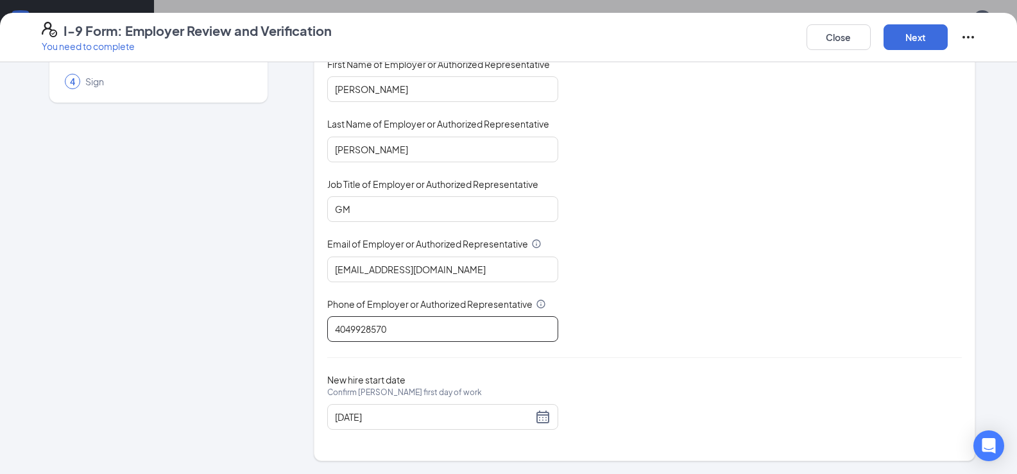
scroll to position [385, 0]
type input "4049928570"
click at [927, 41] on button "Next" at bounding box center [916, 37] width 64 height 26
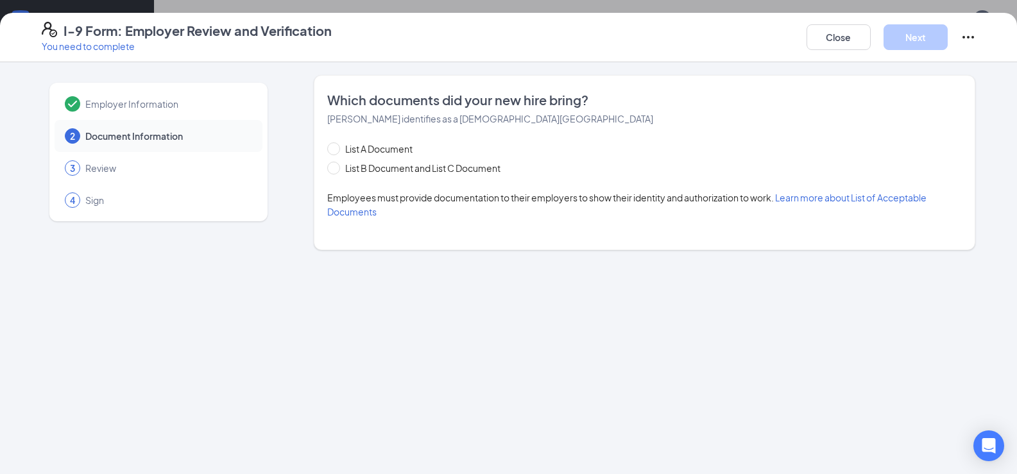
scroll to position [0, 0]
click at [342, 169] on span "List B Document and List C Document" at bounding box center [423, 168] width 166 height 14
click at [336, 169] on input "List B Document and List C Document" at bounding box center [331, 166] width 9 height 9
radio input "true"
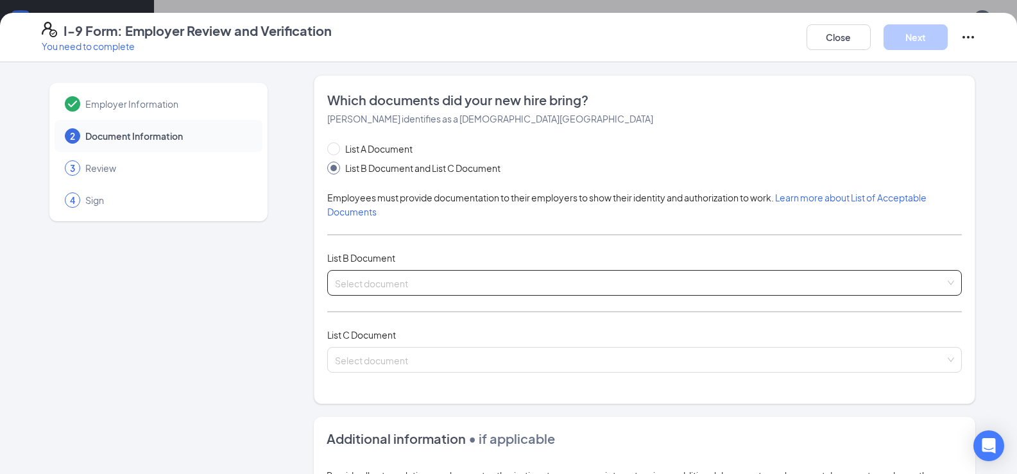
click at [388, 282] on input "search" at bounding box center [640, 280] width 610 height 19
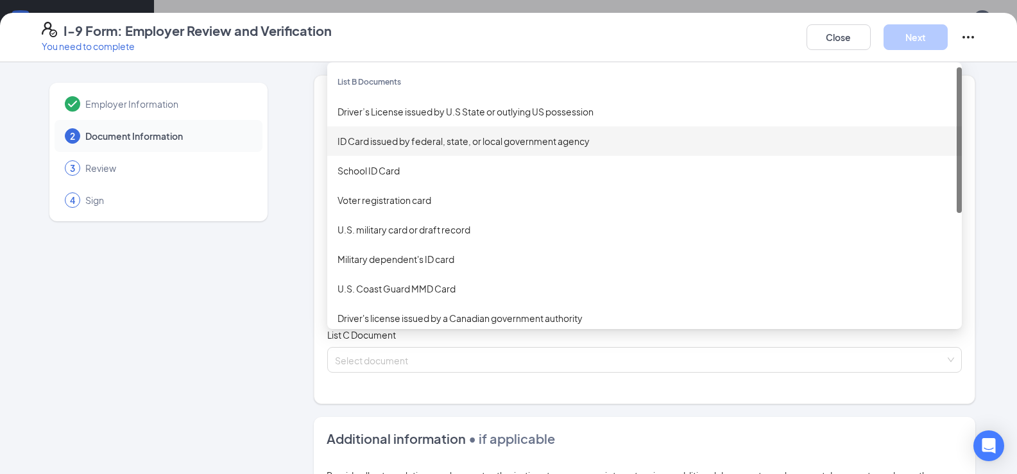
click at [412, 139] on div "ID Card issued by federal, state, or local government agency" at bounding box center [645, 141] width 614 height 14
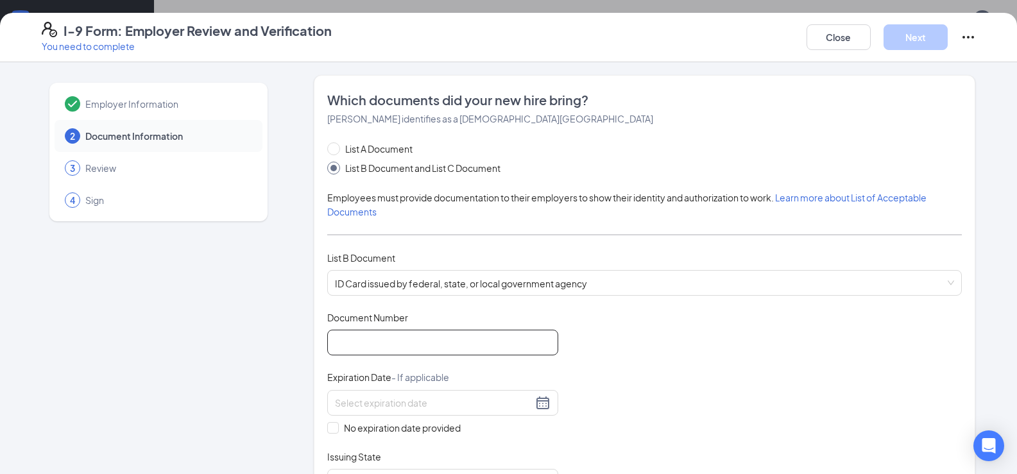
drag, startPoint x: 371, startPoint y: 343, endPoint x: 365, endPoint y: 332, distance: 12.7
click at [370, 341] on input "Document Number" at bounding box center [442, 343] width 231 height 26
type input "061042468"
click at [327, 432] on span at bounding box center [333, 428] width 12 height 12
click at [327, 431] on input "No expiration date provided" at bounding box center [331, 426] width 9 height 9
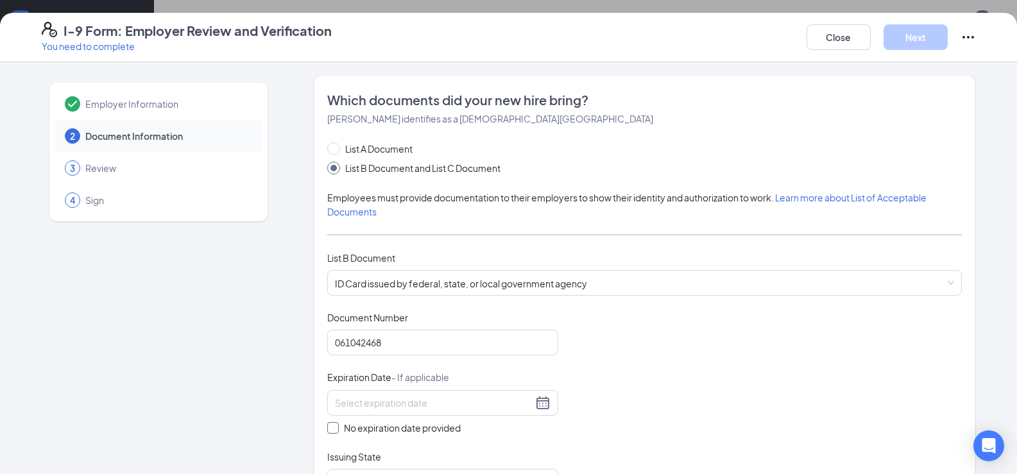
checkbox input "true"
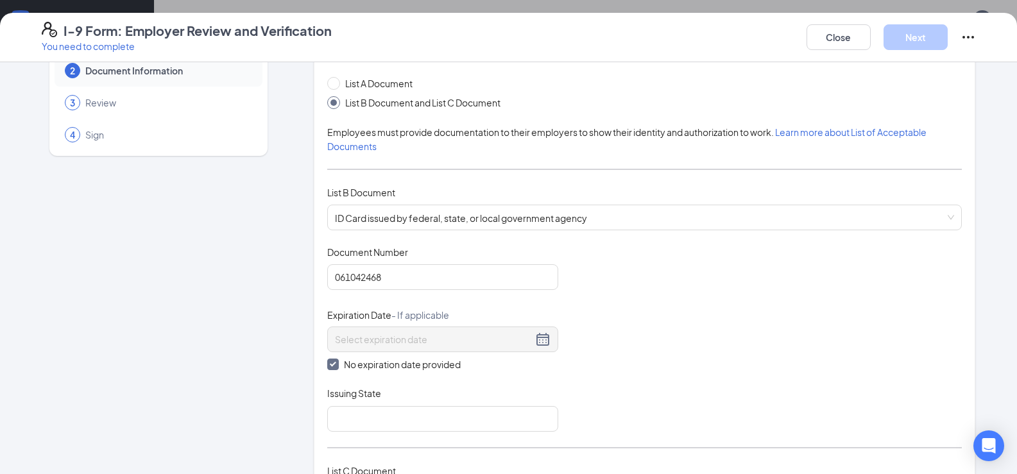
scroll to position [128, 0]
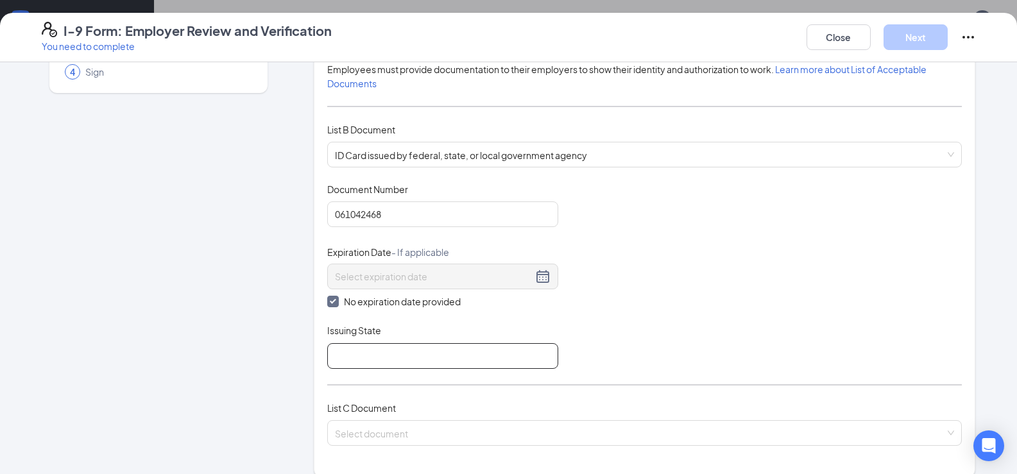
click at [440, 355] on input "Issuing State" at bounding box center [442, 356] width 231 height 26
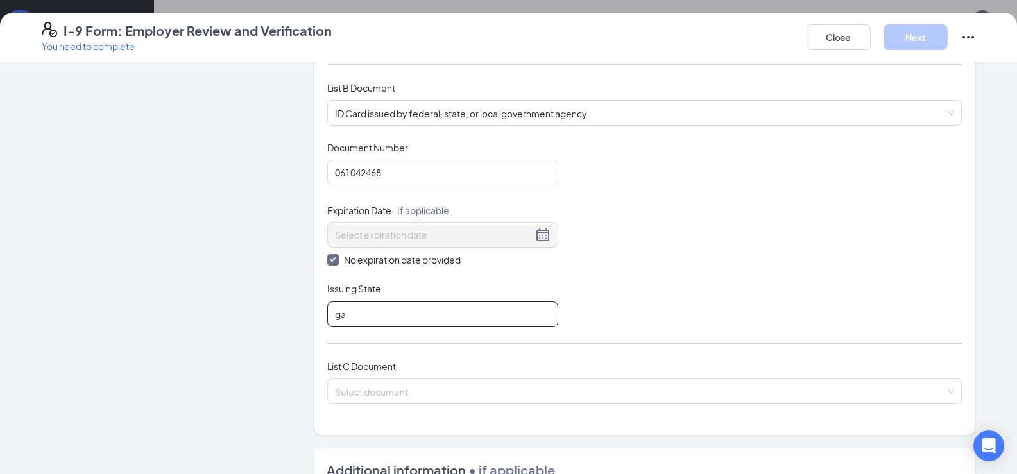
scroll to position [257, 0]
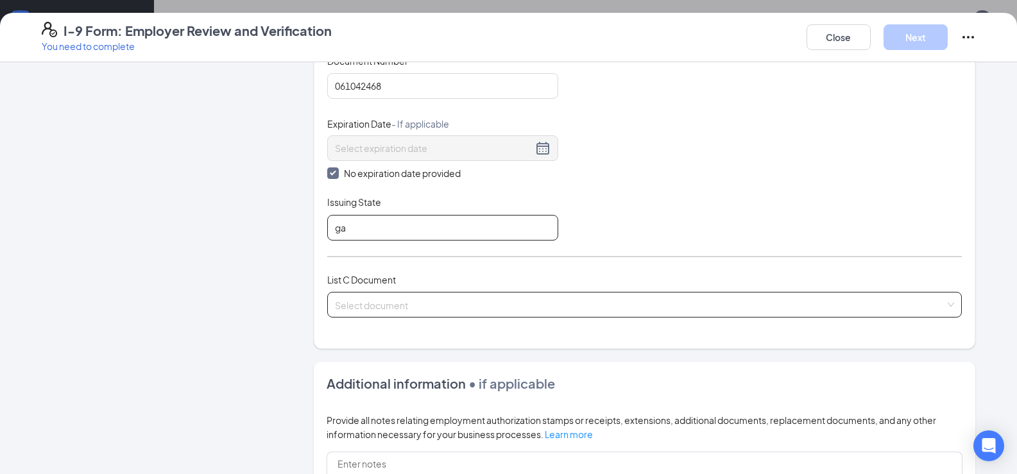
type input "ga"
click at [452, 302] on input "search" at bounding box center [640, 302] width 610 height 19
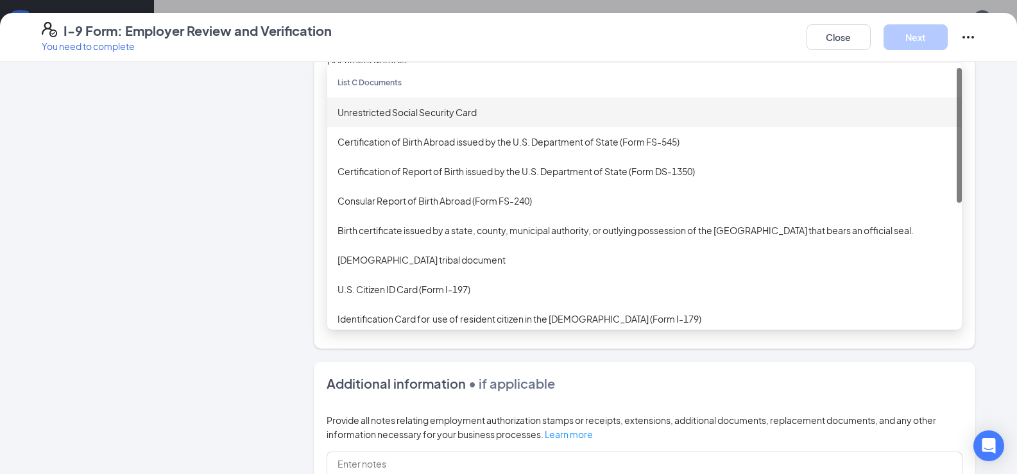
click at [442, 115] on div "Unrestricted Social Security Card" at bounding box center [645, 112] width 614 height 14
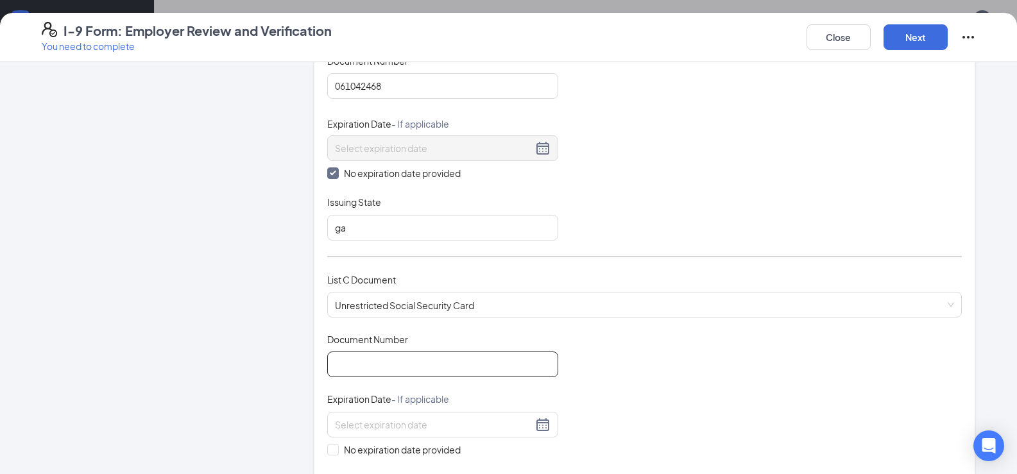
click at [376, 362] on input "Document Number" at bounding box center [442, 365] width 231 height 26
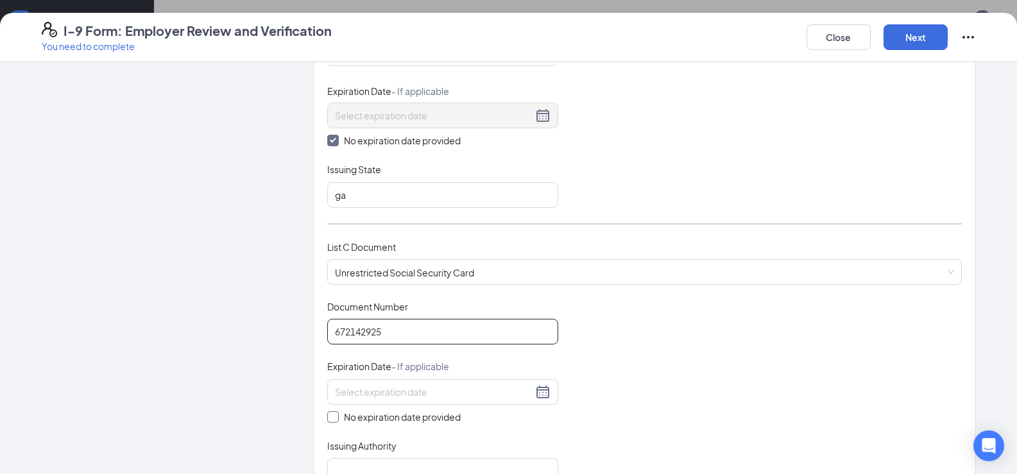
scroll to position [321, 0]
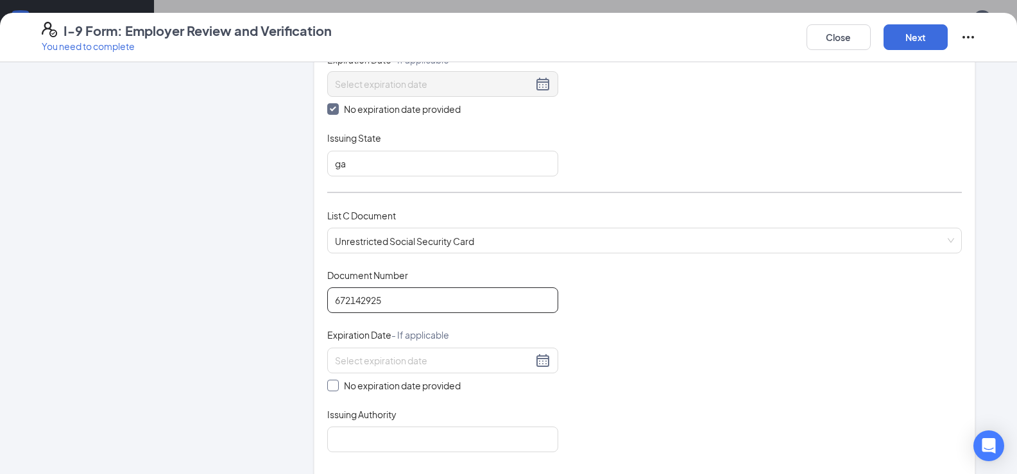
type input "672142925"
click at [327, 388] on input "No expiration date provided" at bounding box center [331, 384] width 9 height 9
checkbox input "true"
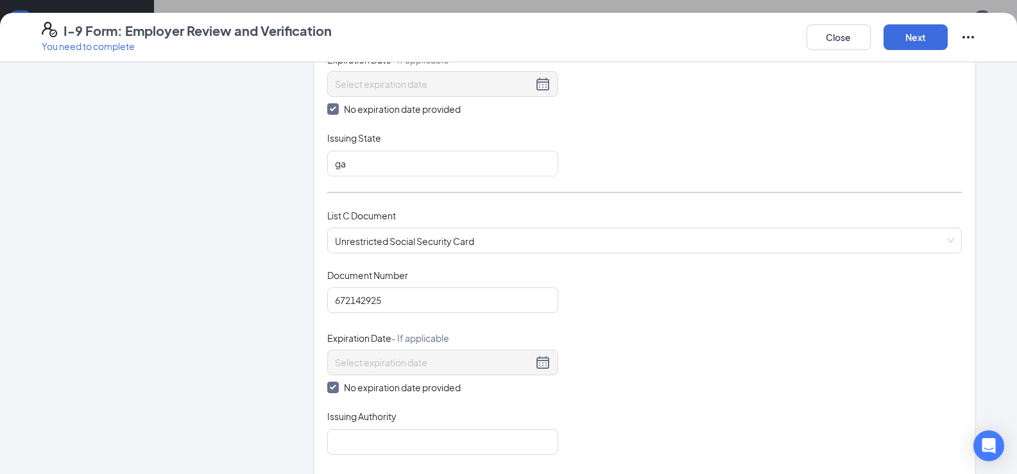
click at [358, 456] on div "Which documents did your new hire bring? Devin K Cochran identifies as a citize…" at bounding box center [644, 120] width 635 height 700
click at [363, 445] on input "Issuing Authority" at bounding box center [442, 442] width 231 height 26
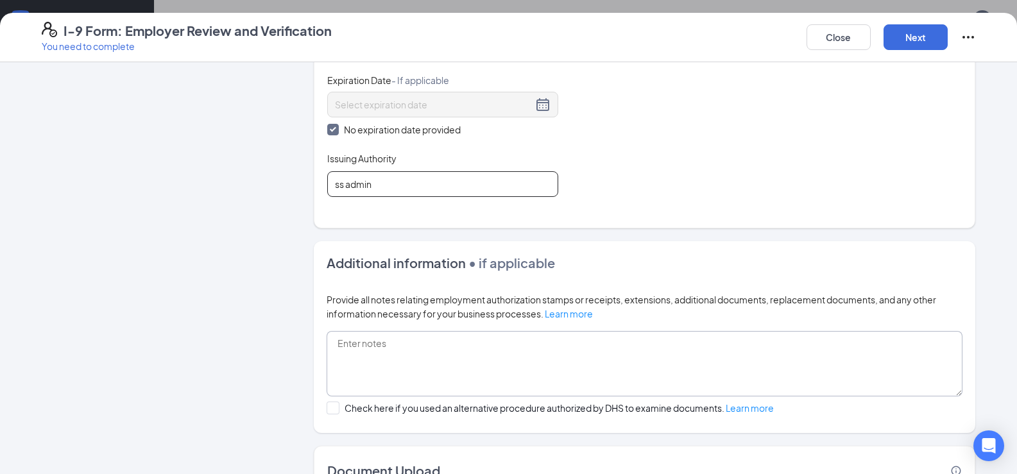
scroll to position [642, 0]
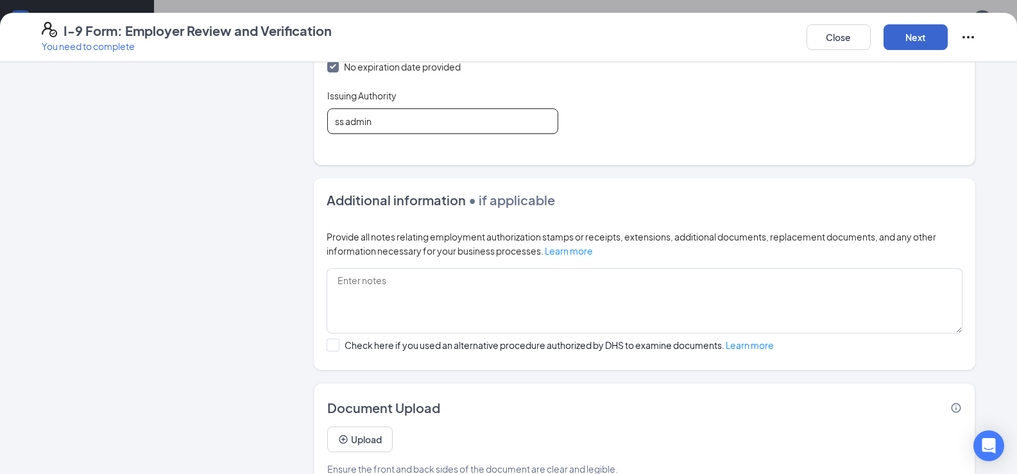
type input "ss admin"
click at [903, 37] on button "Next" at bounding box center [916, 37] width 64 height 26
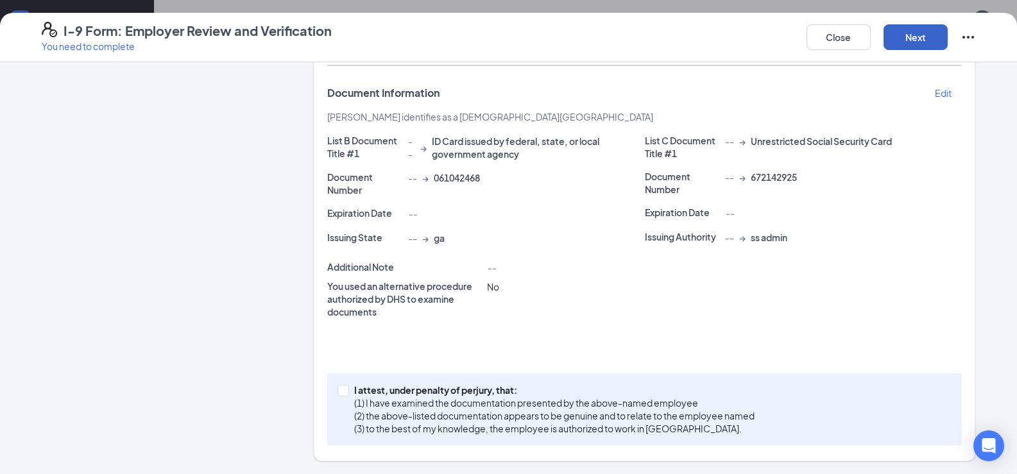
scroll to position [246, 0]
click at [338, 393] on input "I attest, under penalty of perjury, that: (1) I have examined the documentation…" at bounding box center [342, 389] width 9 height 9
checkbox input "true"
click at [912, 36] on button "Next" at bounding box center [916, 37] width 64 height 26
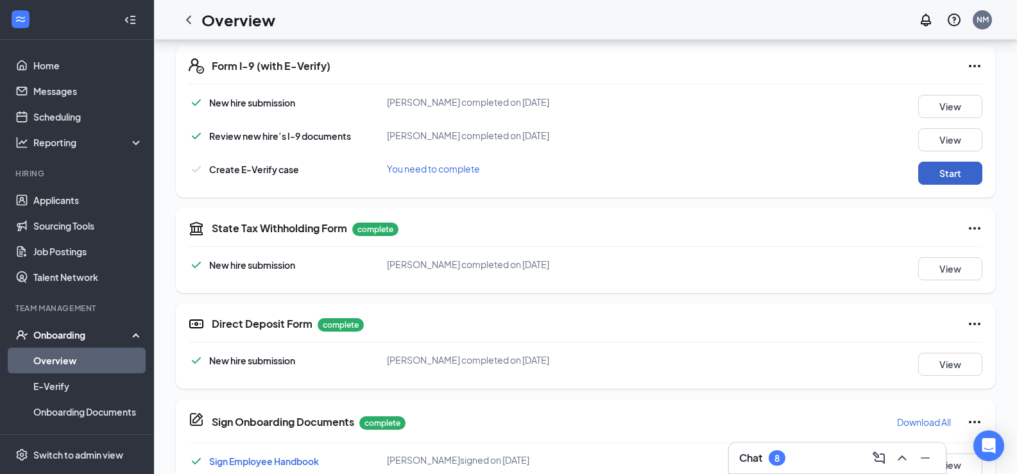
click at [941, 169] on button "Start" at bounding box center [950, 173] width 64 height 23
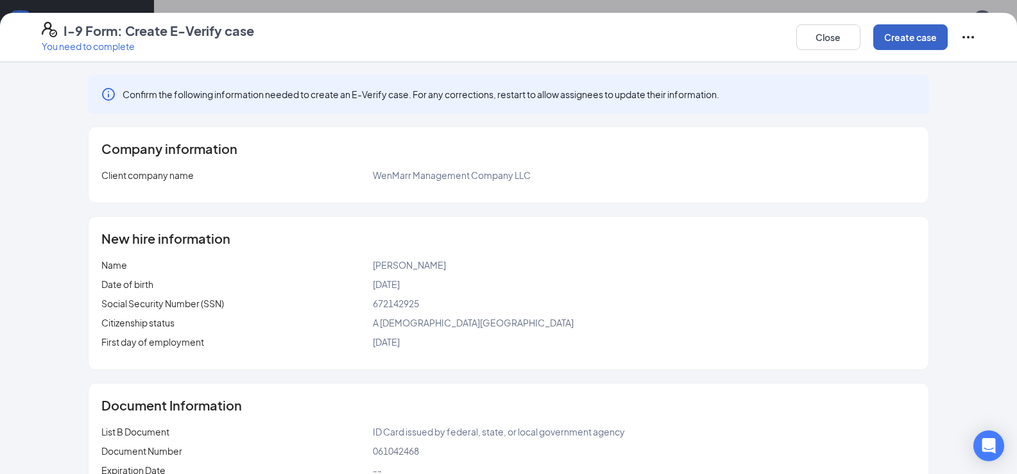
click at [907, 39] on button "Create case" at bounding box center [910, 37] width 74 height 26
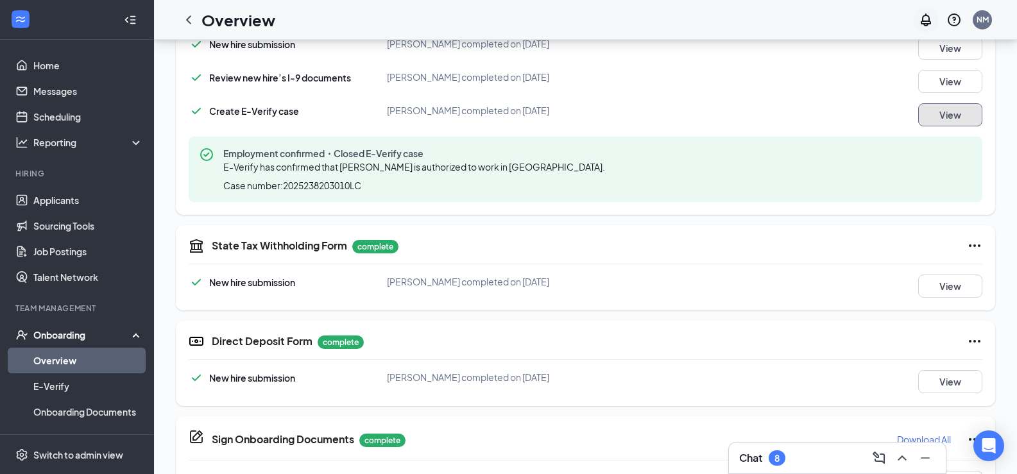
scroll to position [513, 0]
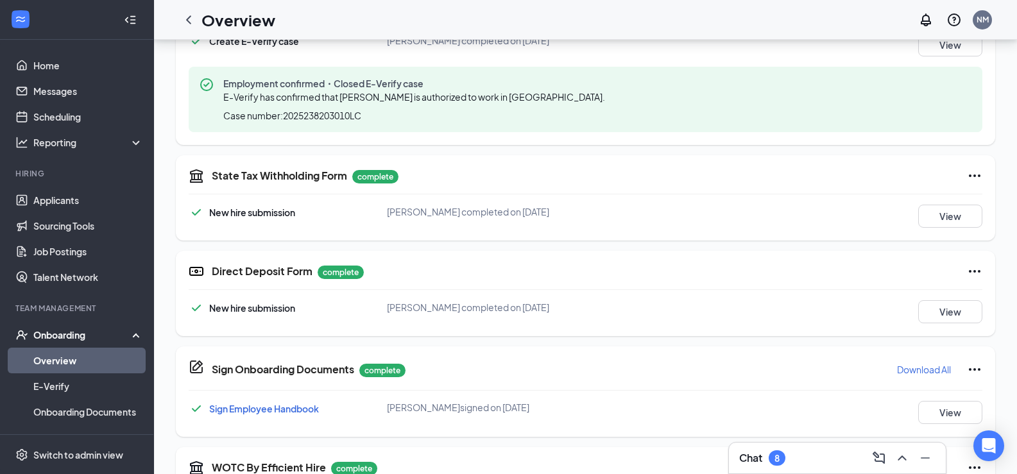
click at [329, 474] on div "WOTC By Efficient Hire complete" at bounding box center [295, 467] width 166 height 15
